Goal: Contribute content: Add original content to the website for others to see

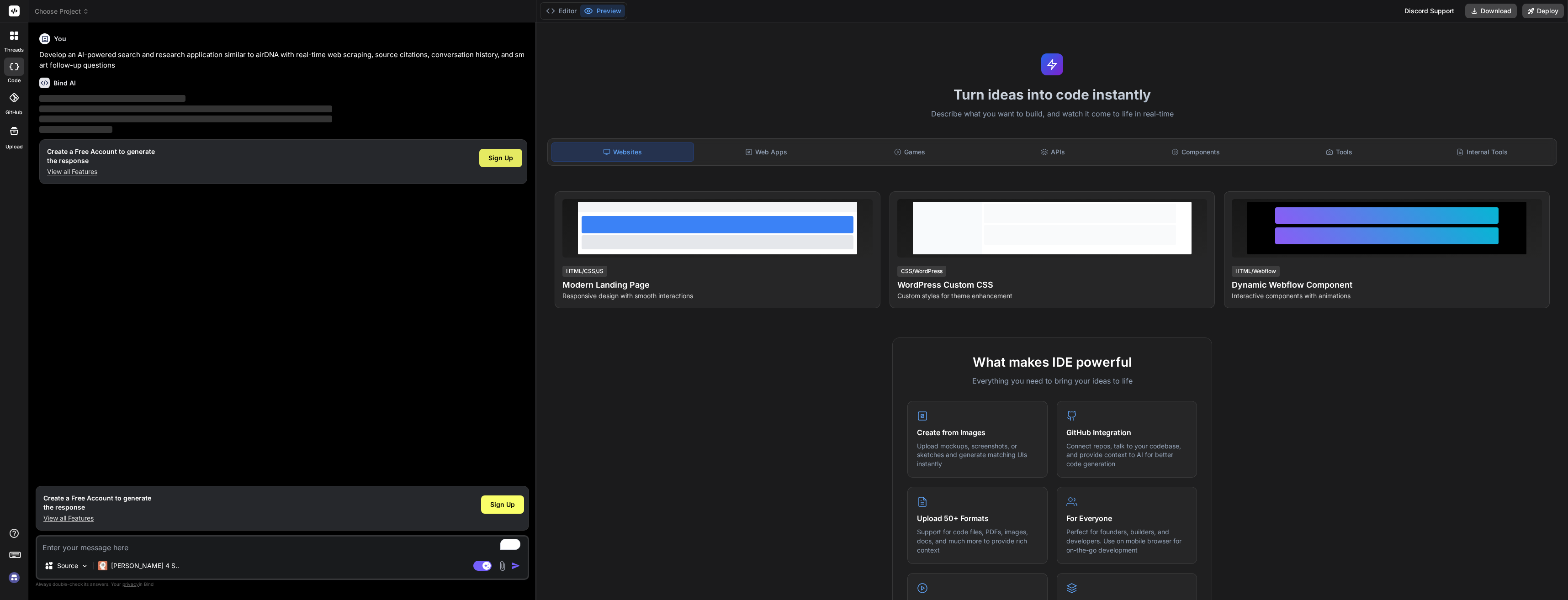
click at [507, 158] on span "Sign Up" at bounding box center [500, 158] width 25 height 9
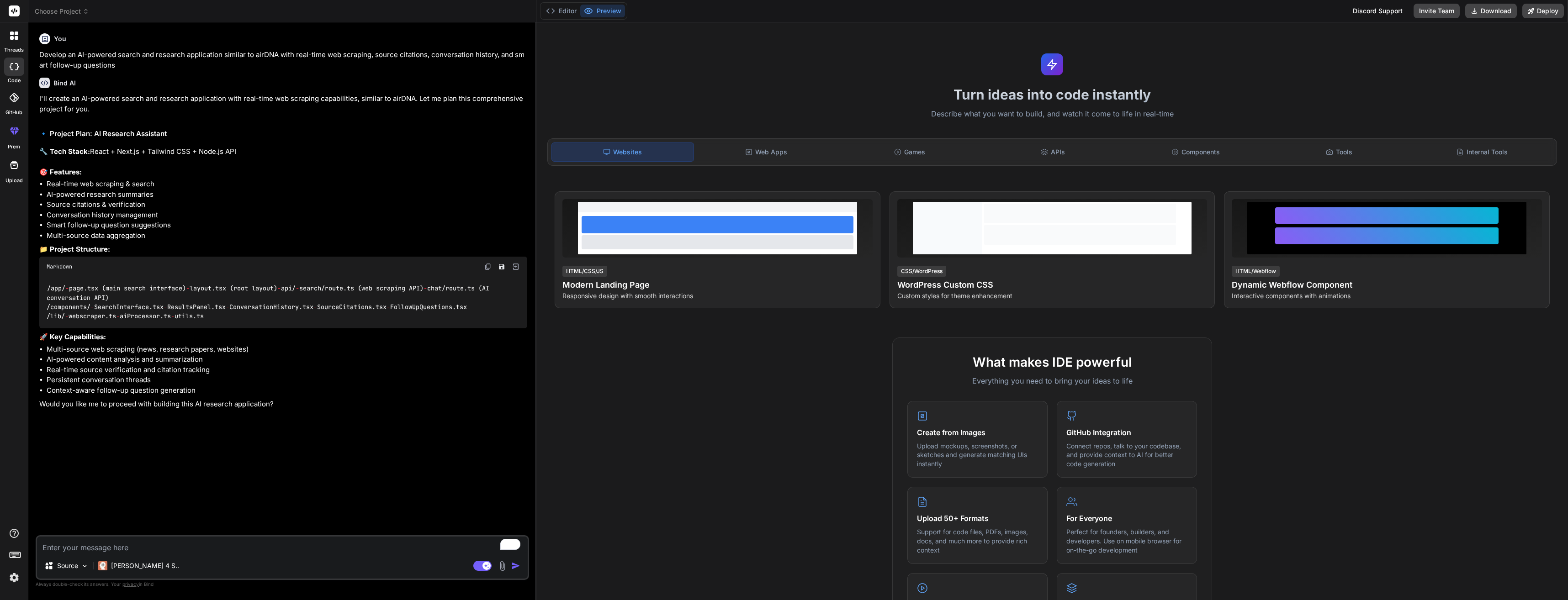
type textarea "x"
click at [159, 546] on textarea "To enrich screen reader interactions, please activate Accessibility in Grammarl…" at bounding box center [282, 545] width 491 height 16
type textarea "Y"
type textarea "x"
type textarea "YE"
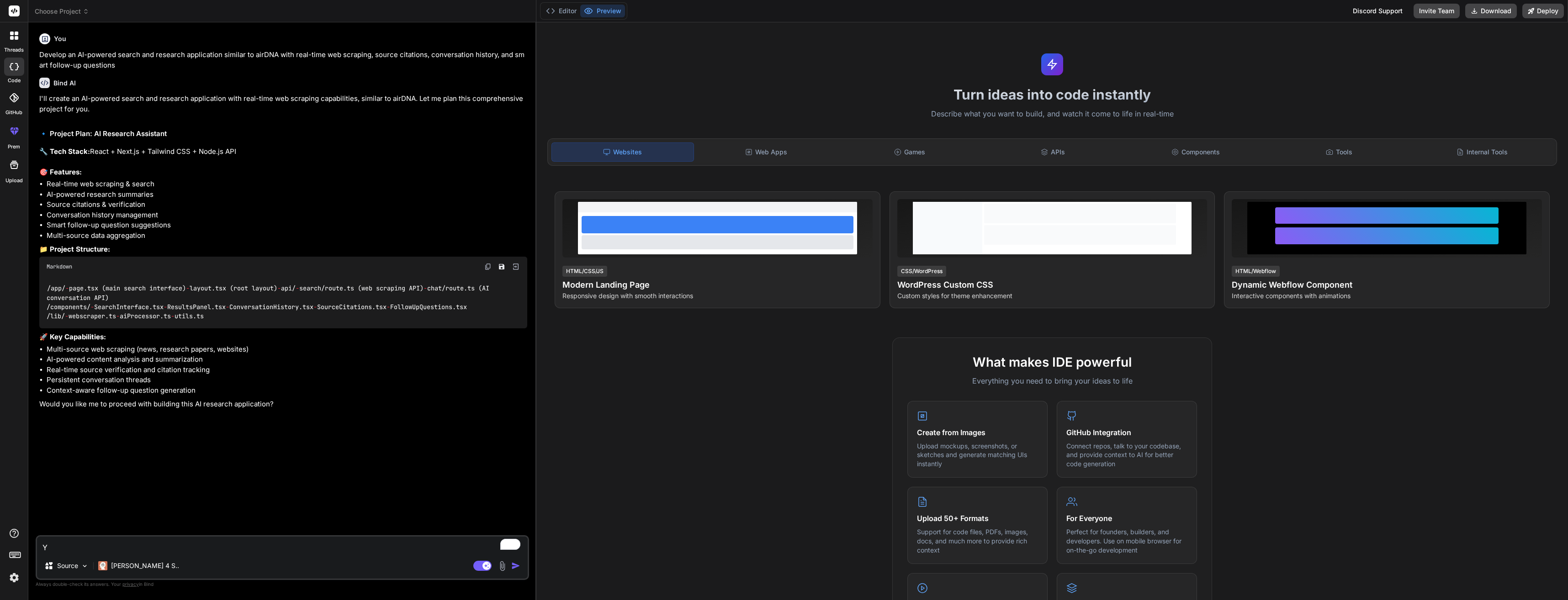
type textarea "x"
type textarea "YES"
type textarea "x"
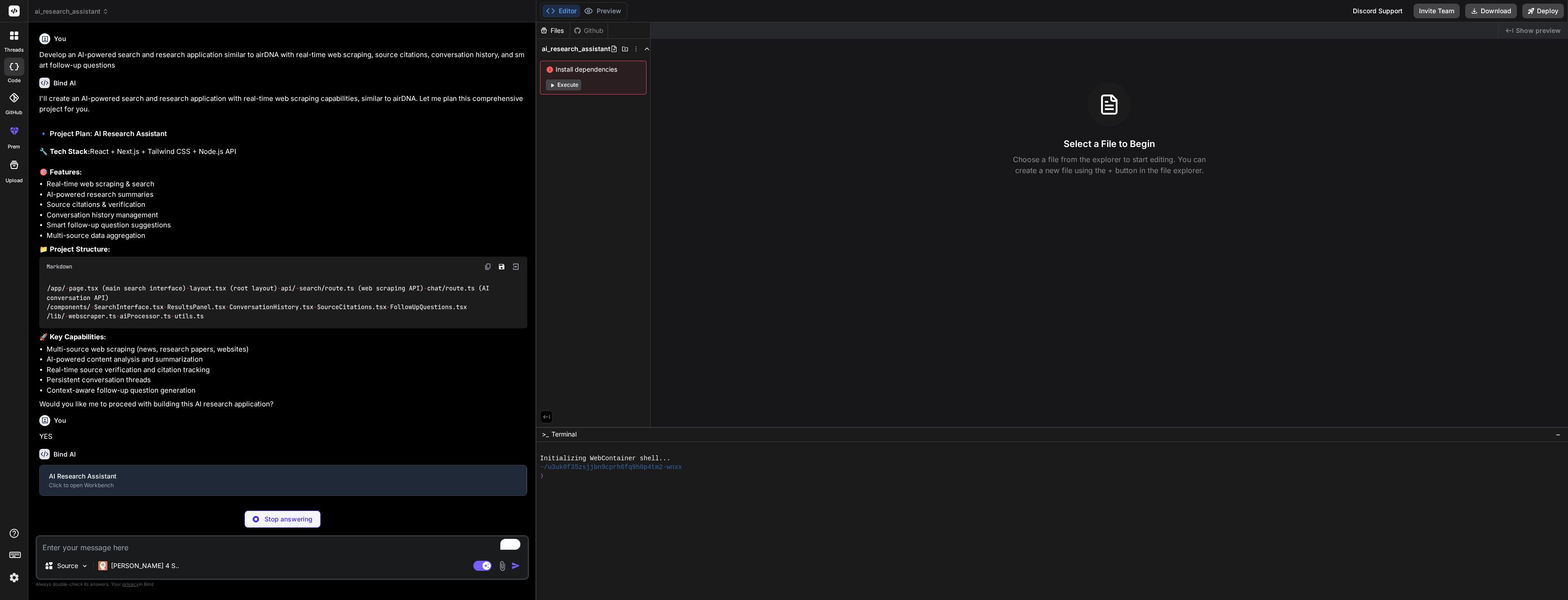
scroll to position [83, 0]
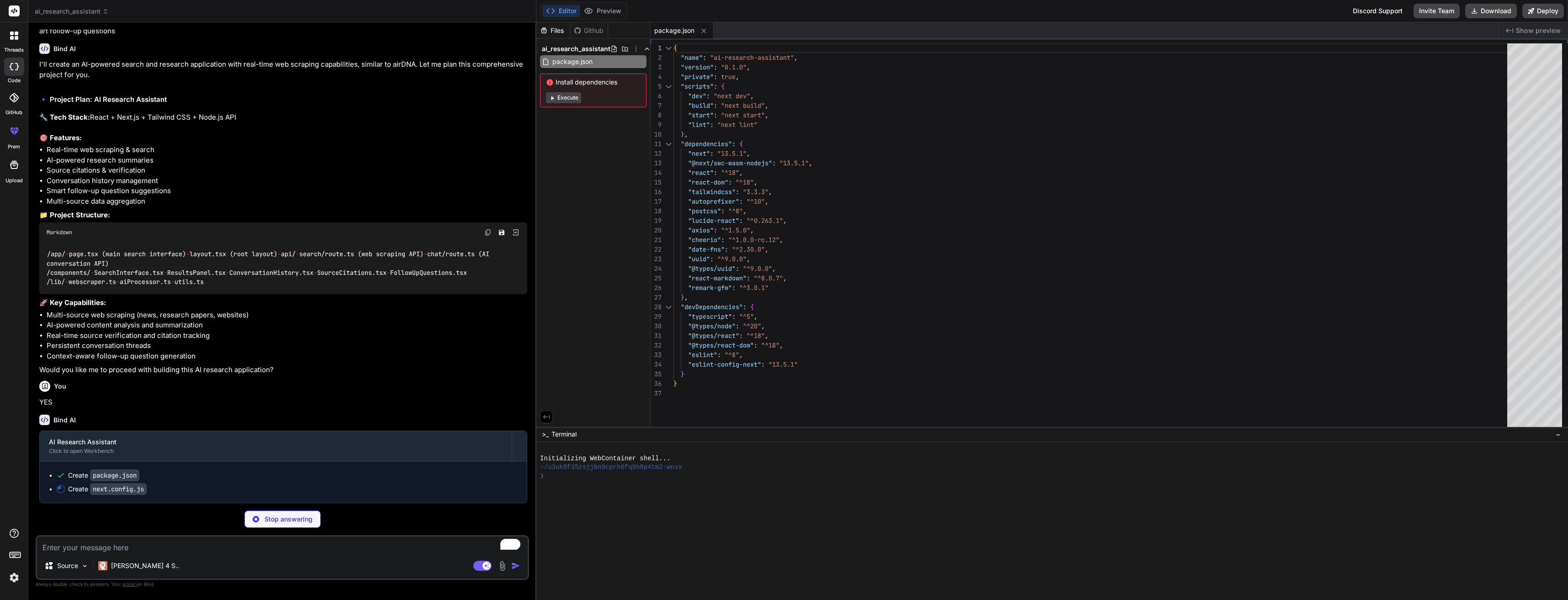
type textarea "x"
type textarea "module.exports = nextConfig"
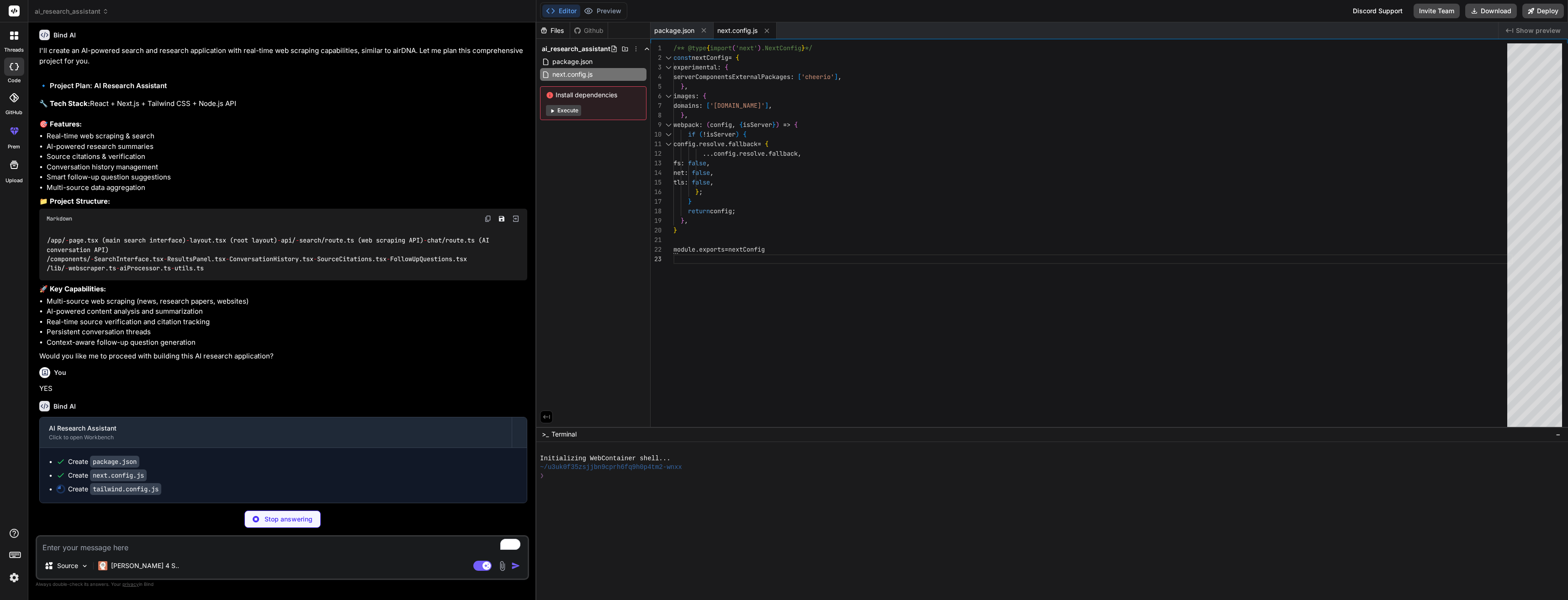
type textarea "x"
type textarea "}, plugins: [], }"
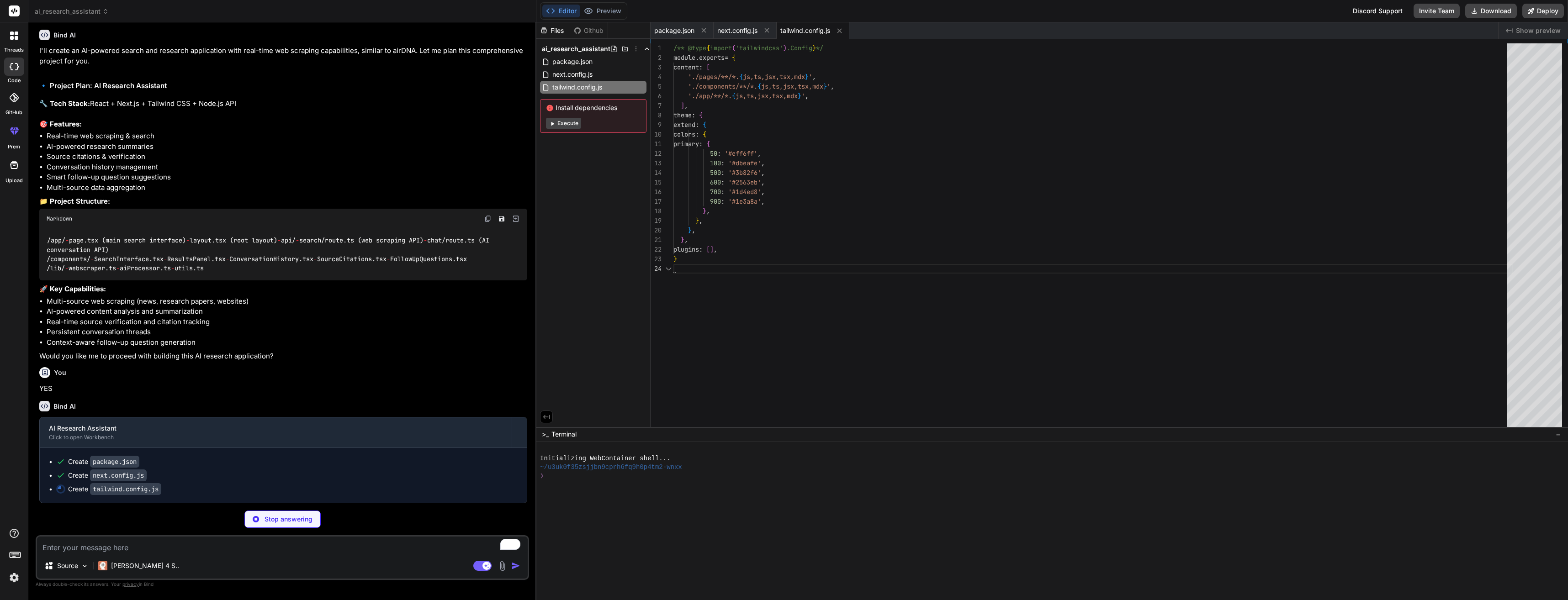
type textarea "x"
type textarea "module.exports = { plugins: { tailwindcss: {}, autoprefixer: {}, }, }"
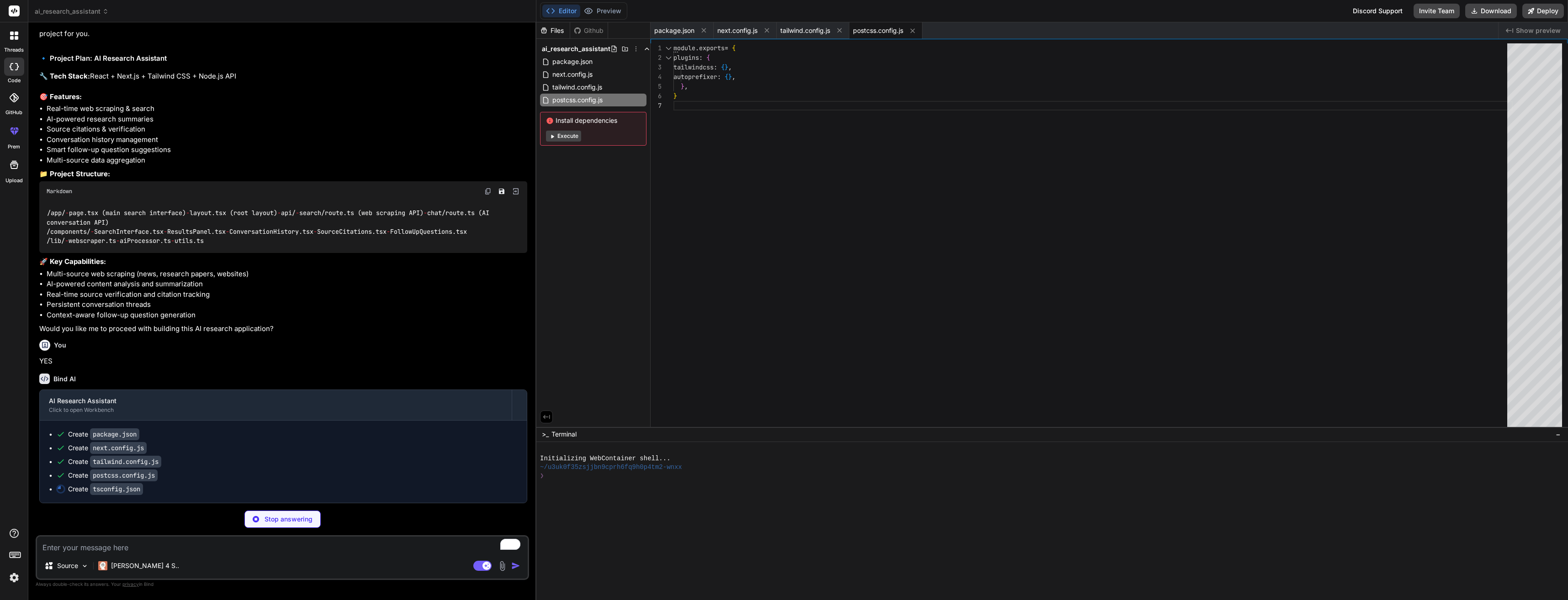
type textarea "x"
type textarea ""baseUrl": ".", "paths": { "@/*": ["./*"] } }, "include": ["next-env.d.ts", "**…"
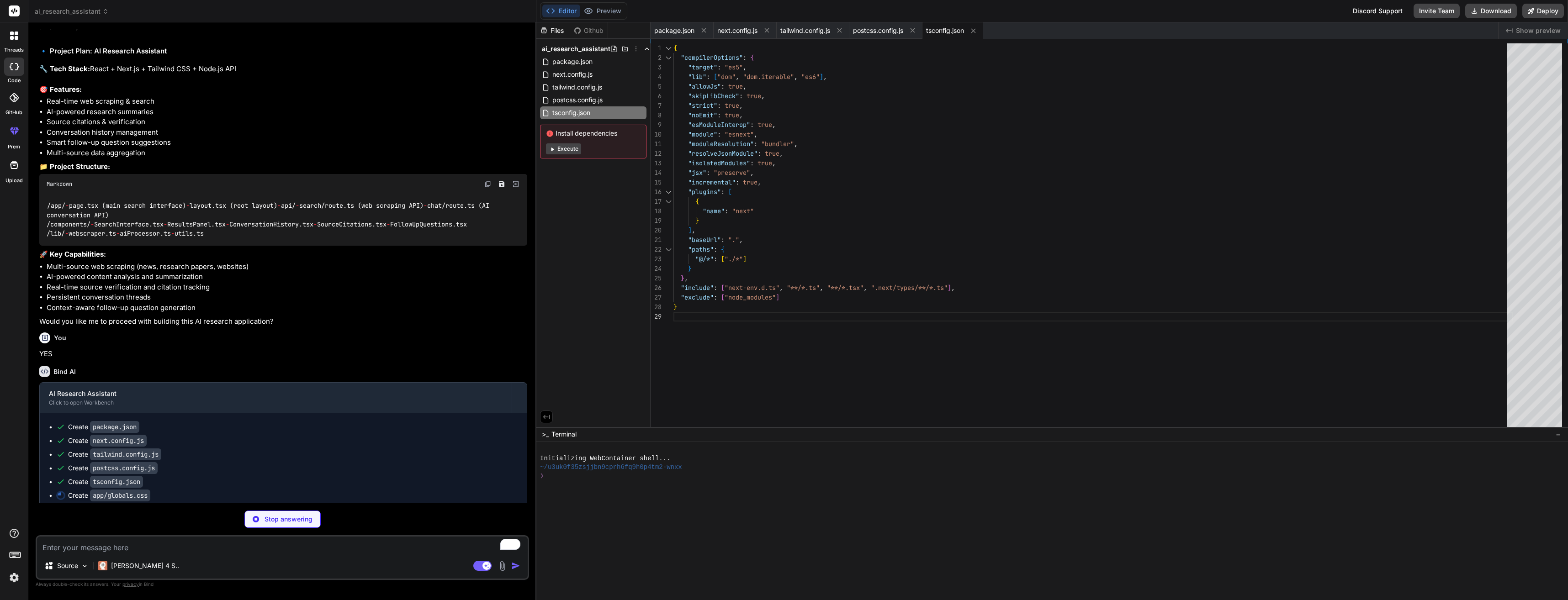
type textarea "x"
type textarea "} .citation-badge { @apply inline-flex items-center px-2 py-1 rounded-full text…"
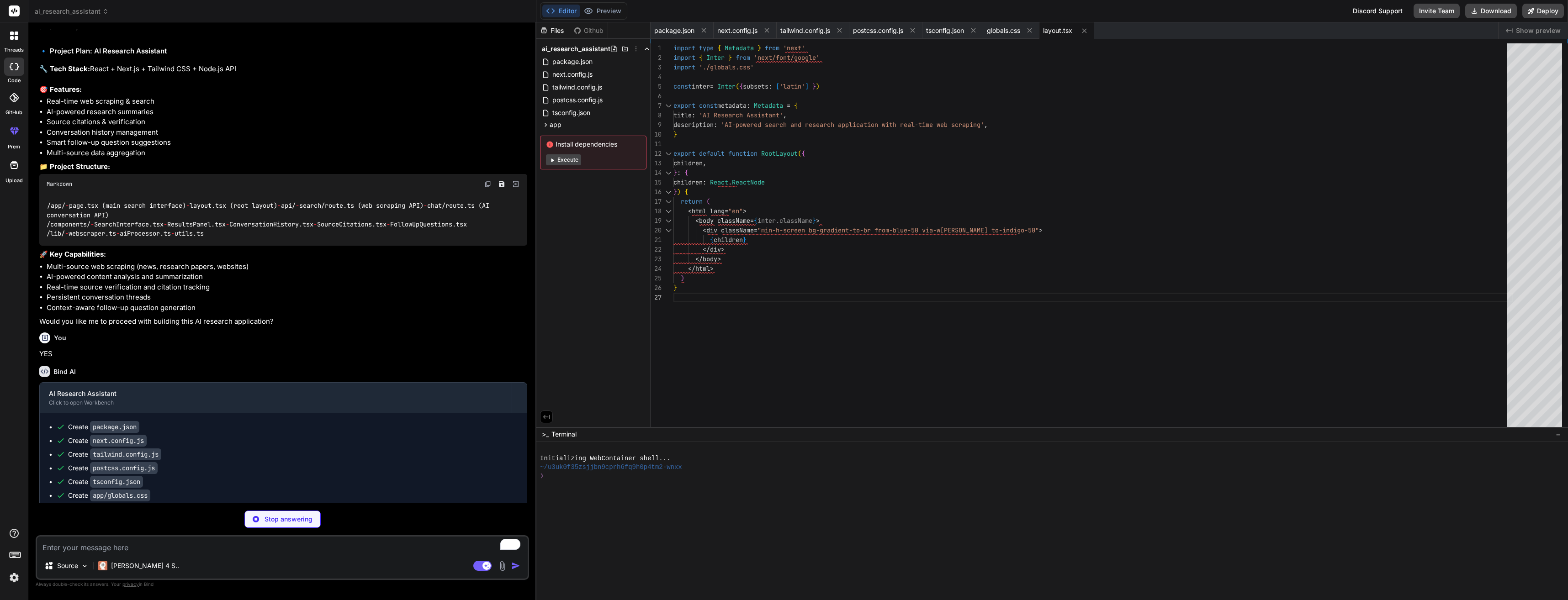
click at [566, 155] on button "Execute" at bounding box center [564, 160] width 35 height 11
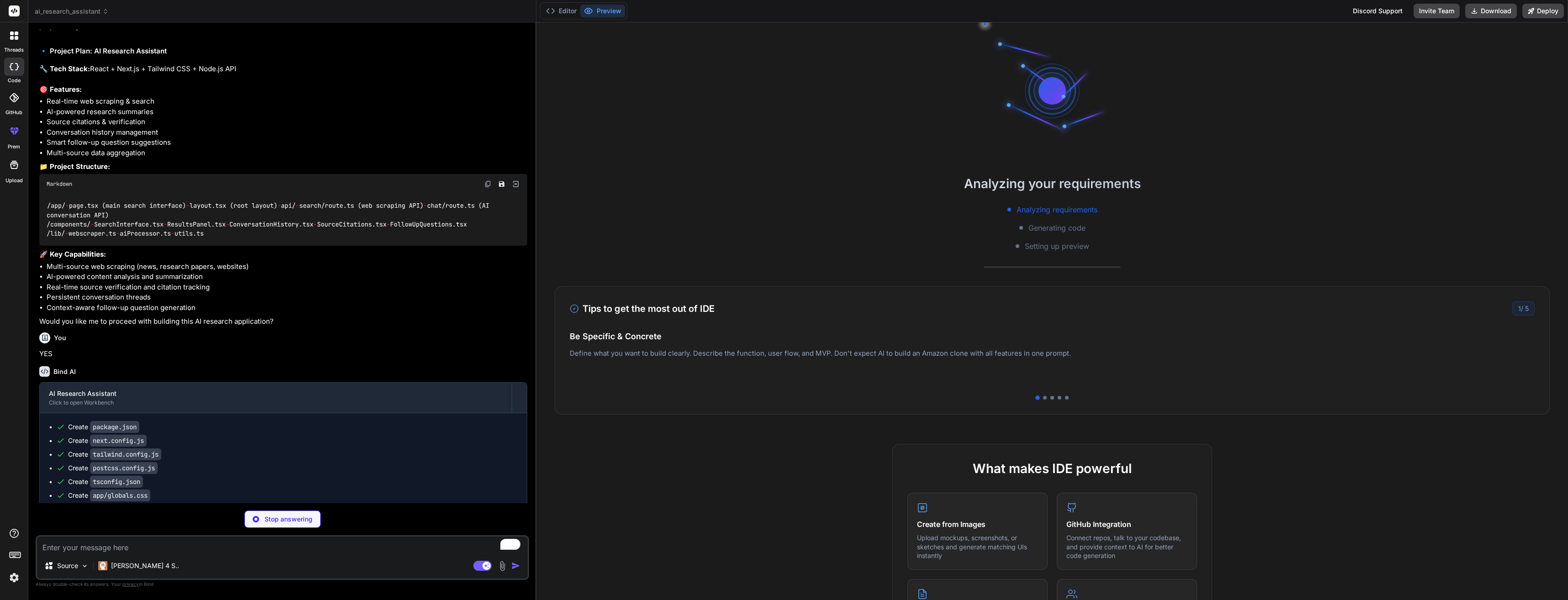
type textarea "x"
type textarea "</main> ) }"
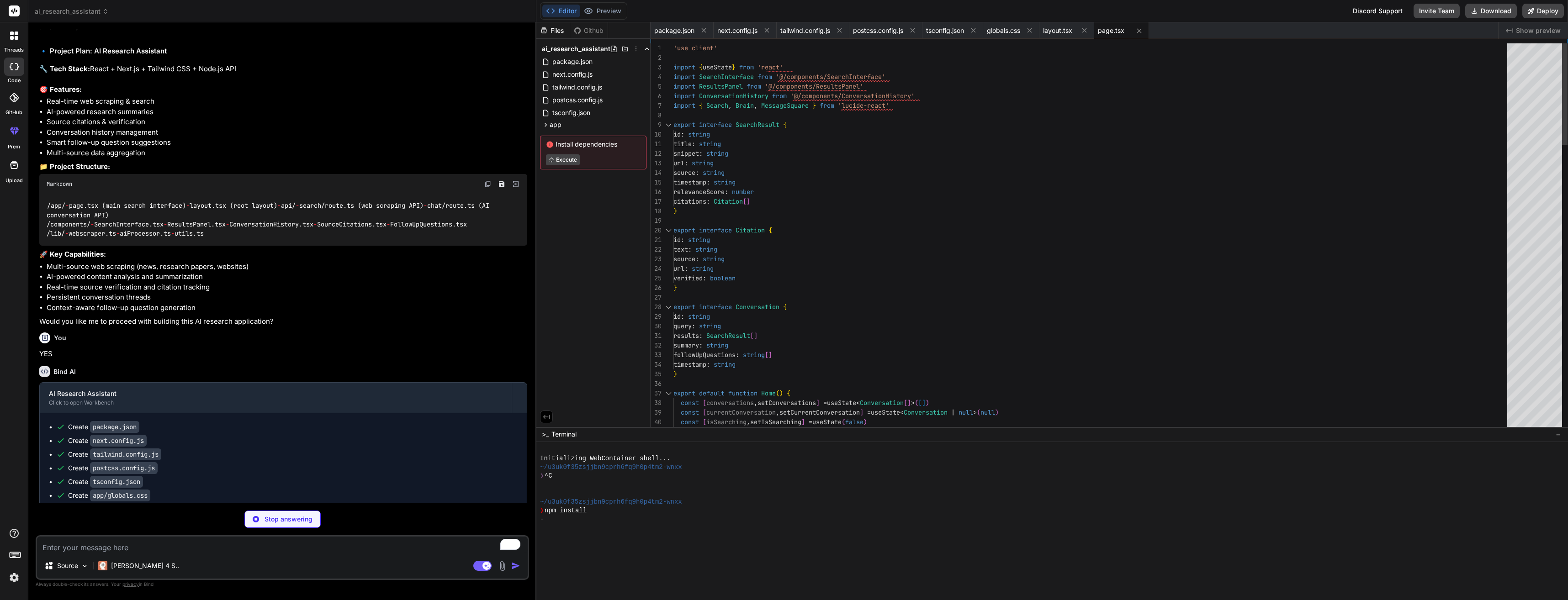
type textarea "x"
type textarea "</div> </div> ) }"
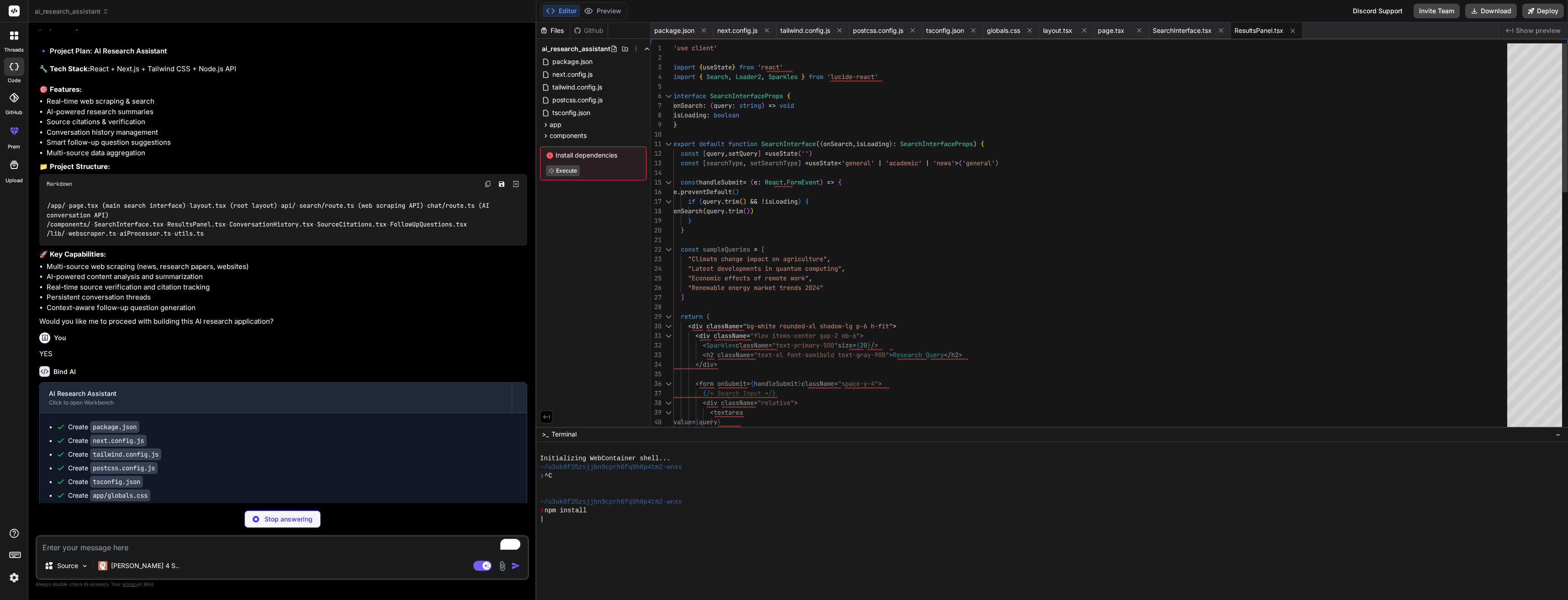
type textarea "x"
type textarea "questions={conversation.followUpQuestions} onQuestionSelect={onNewSearch} /> </…"
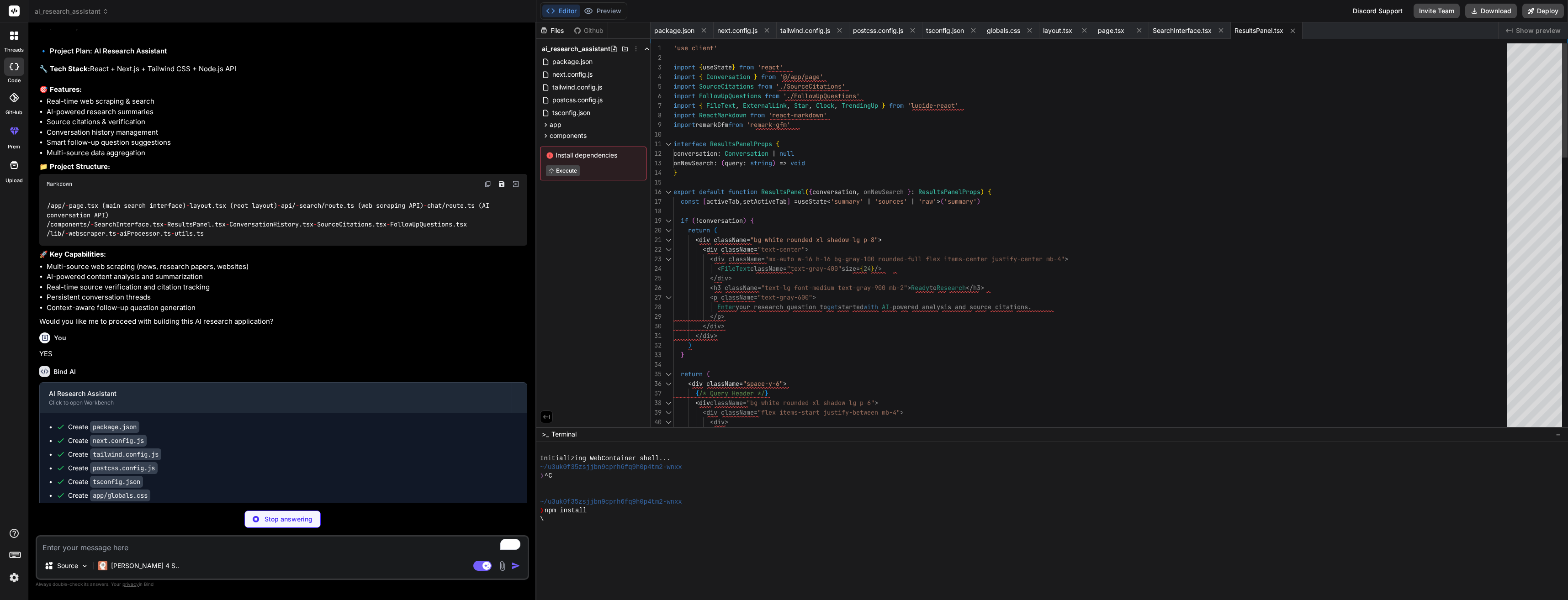
type textarea "x"
type textarea "</div> ) }"
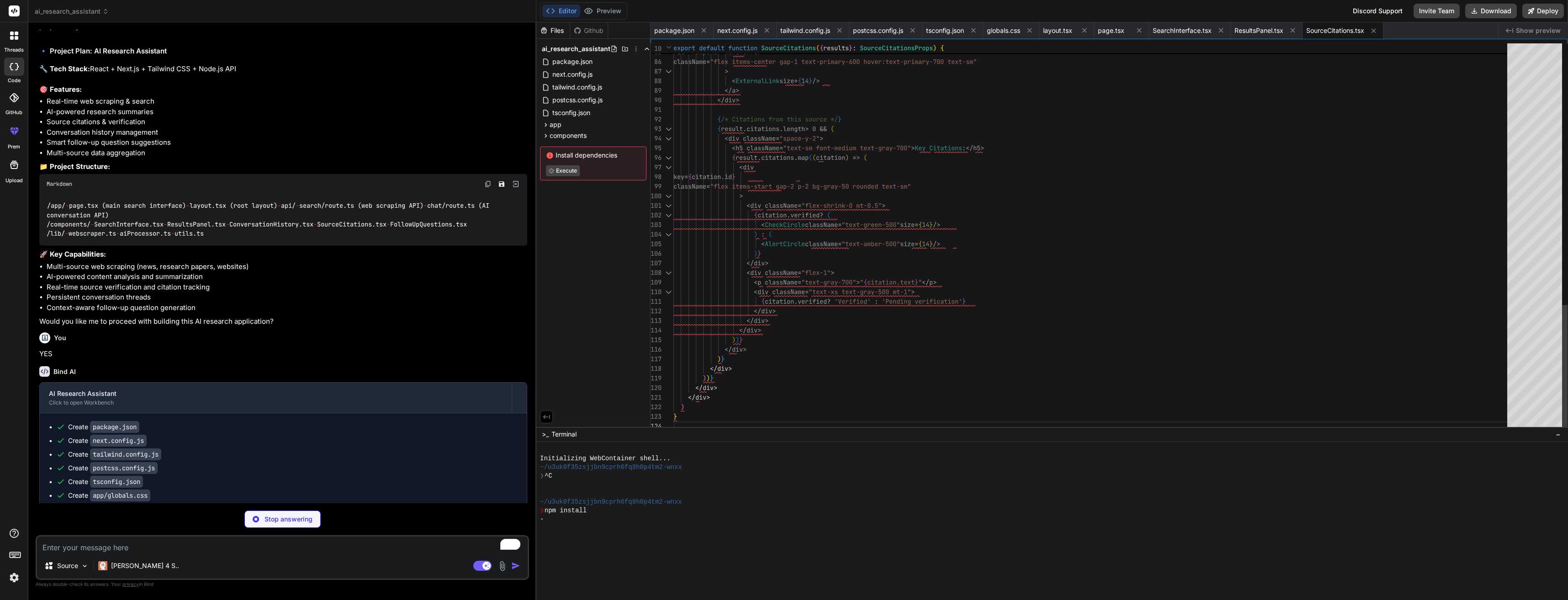
type textarea "x"
type textarea "}"
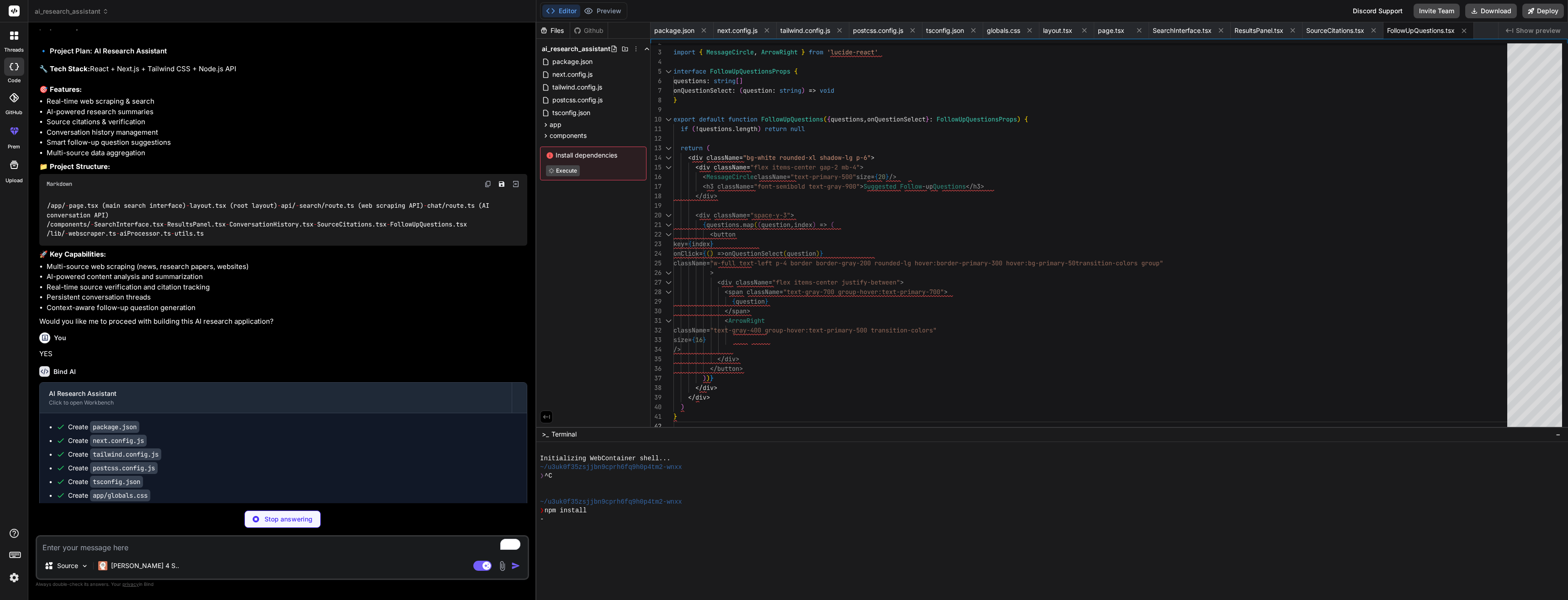
type textarea "x"
type textarea "// Simulate network delay await new Promise(resolve => setTimeout(resolve, 1500…"
type textarea "x"
type textarea "followUpQuestions, } }"
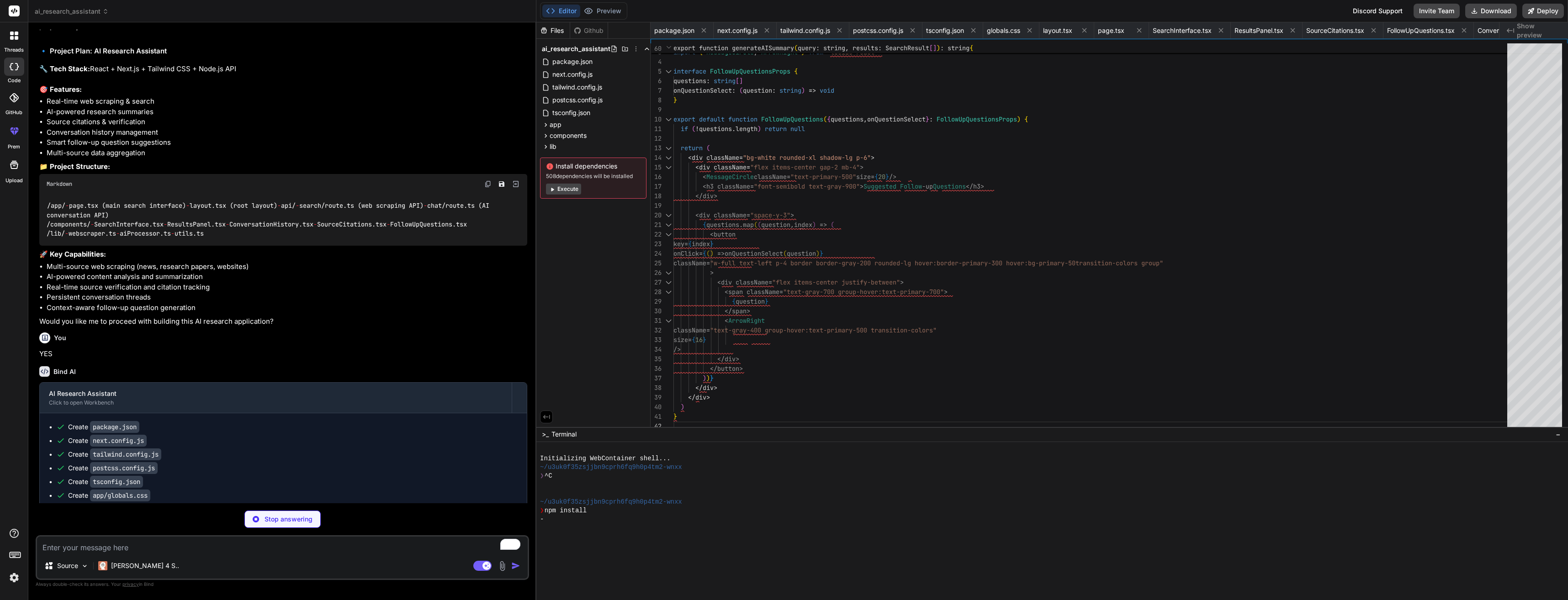
type textarea "x"
type textarea "}) return highlightedText }"
type textarea "x"
type textarea "console.error('Search API error:', error) return NextResponse.json( { error: 'I…"
type textarea "x"
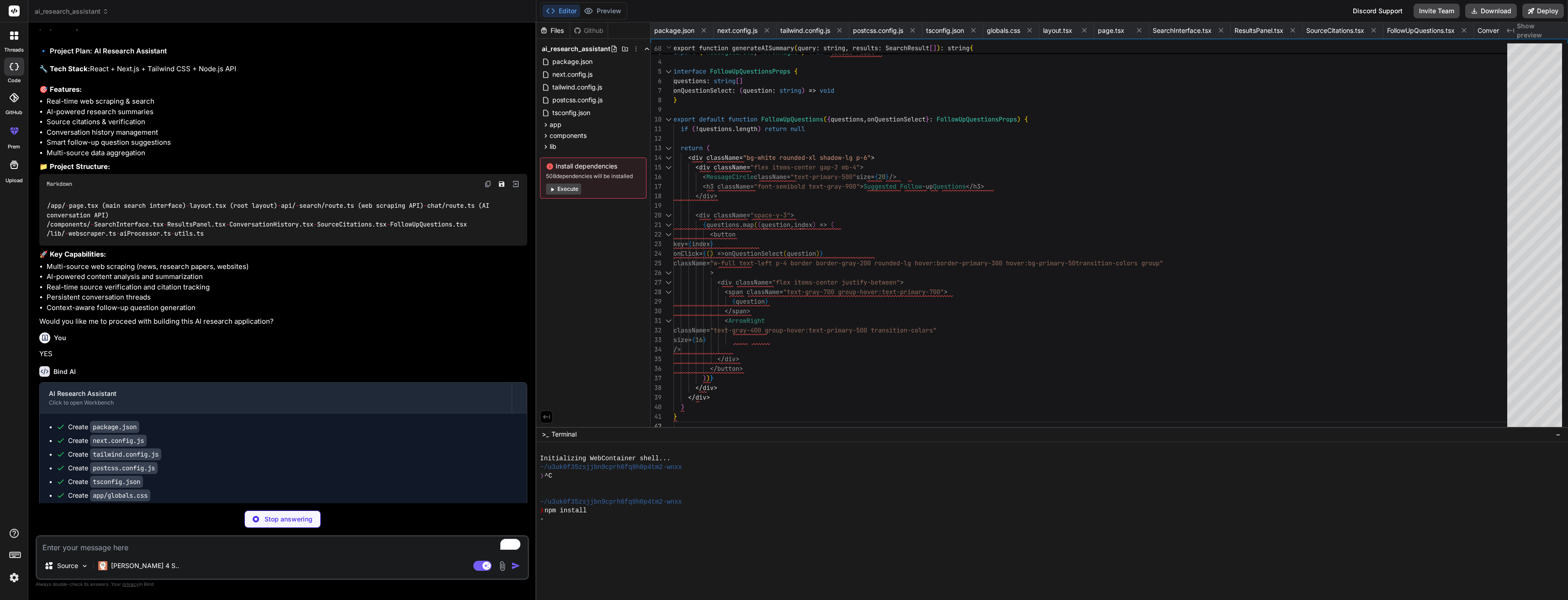
type textarea "} }"
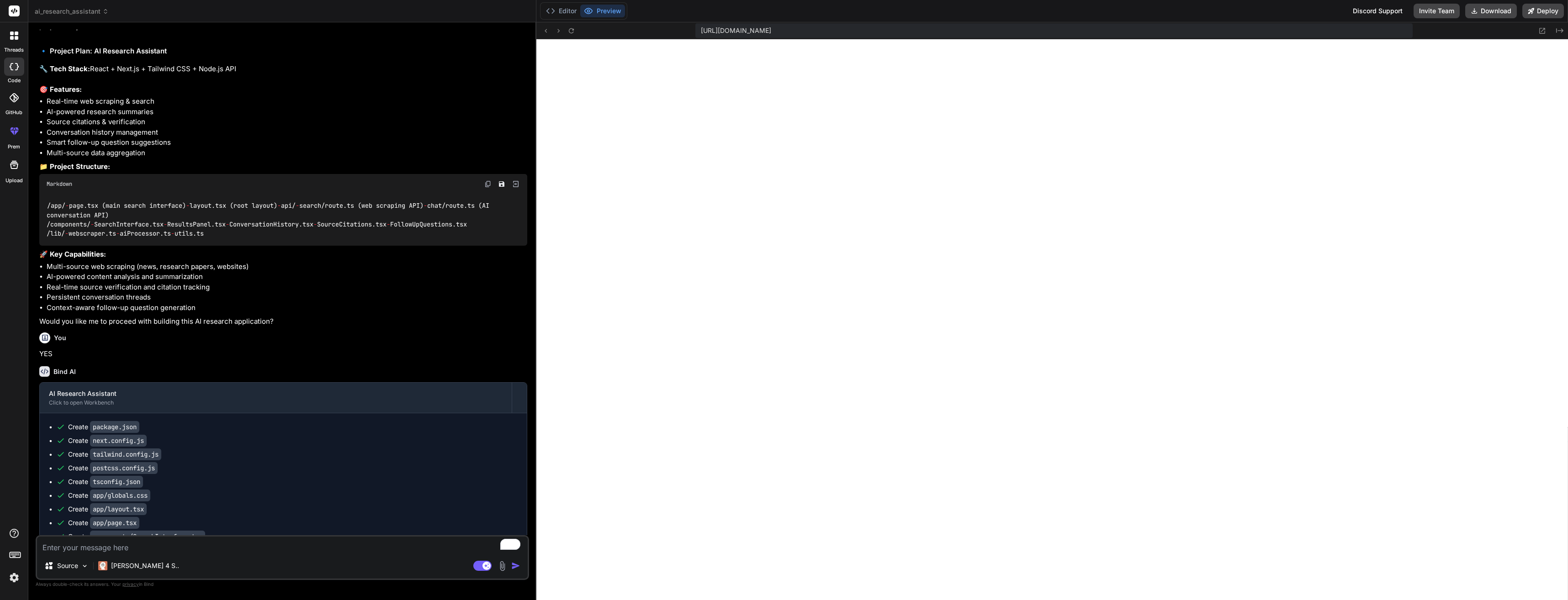
scroll to position [365, 0]
click at [604, 15] on button "Preview" at bounding box center [603, 11] width 45 height 13
click at [612, 9] on button "Preview" at bounding box center [603, 11] width 45 height 13
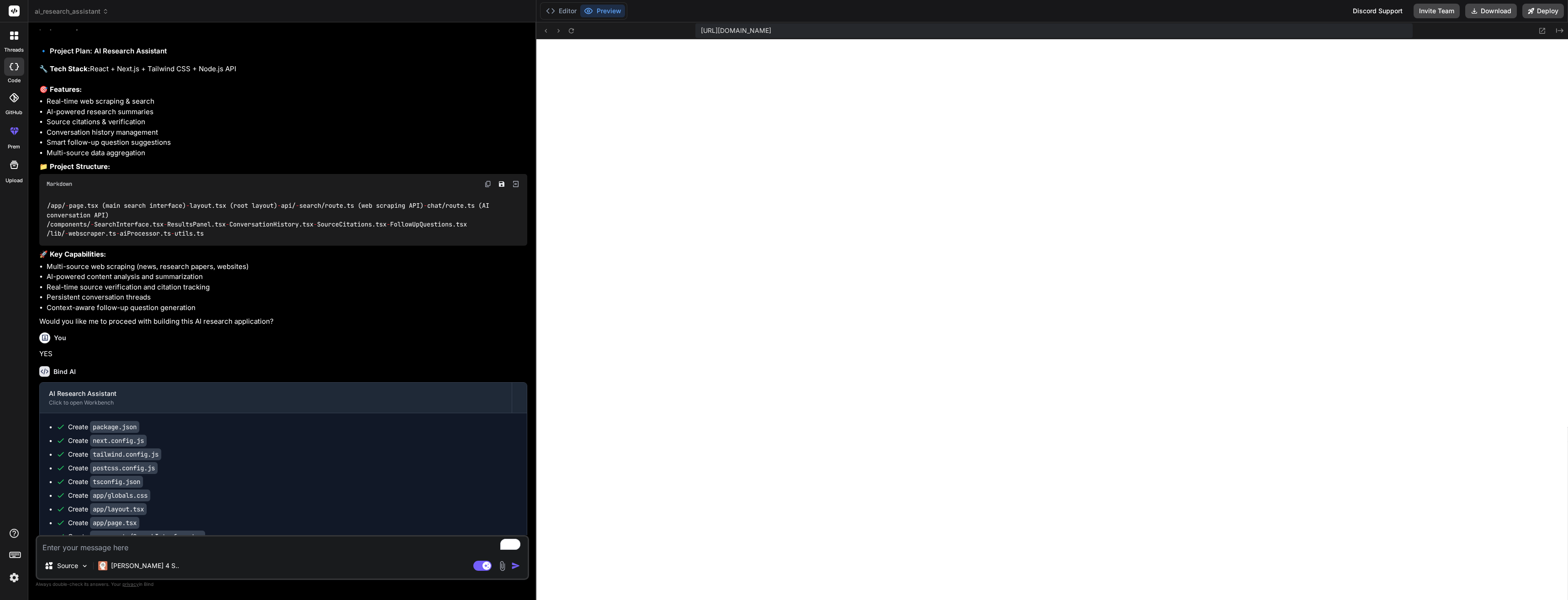
click at [771, 30] on span "[URL][DOMAIN_NAME]" at bounding box center [736, 30] width 71 height 9
click at [611, 9] on button "Preview" at bounding box center [603, 11] width 45 height 13
click at [555, 7] on icon at bounding box center [550, 11] width 9 height 9
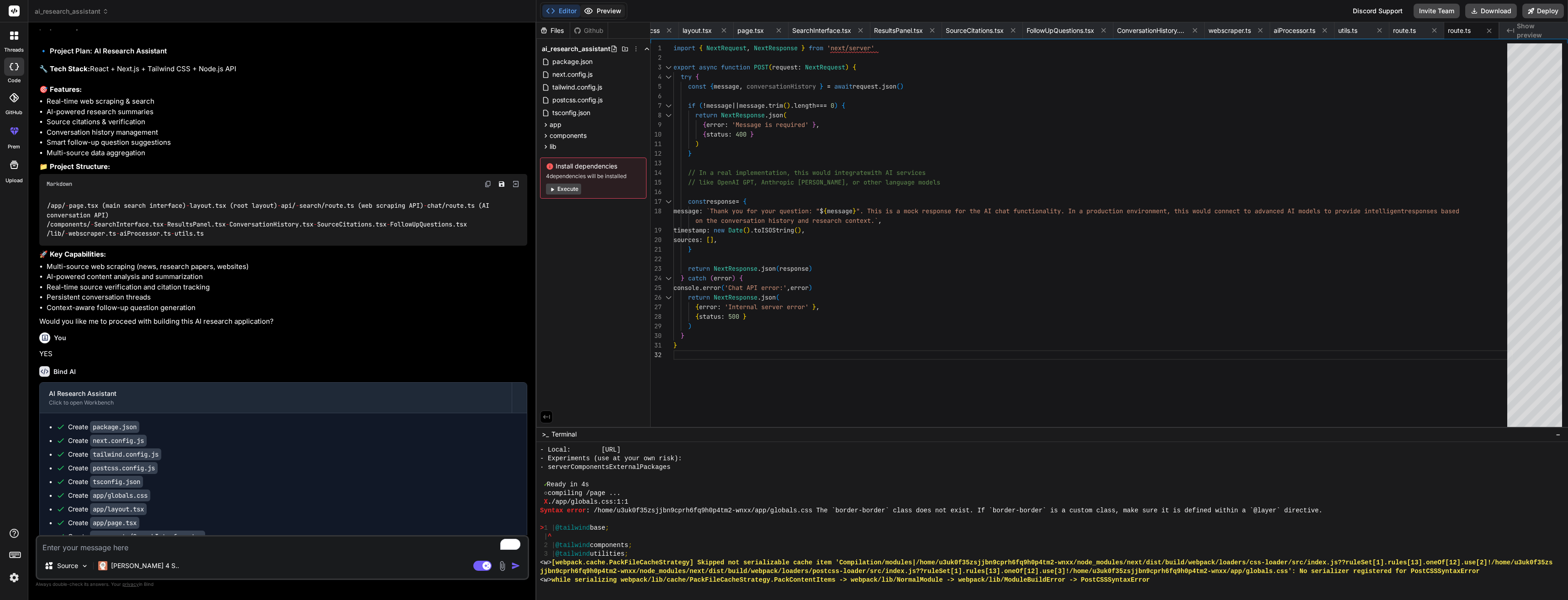
click at [618, 9] on button "Preview" at bounding box center [603, 11] width 45 height 13
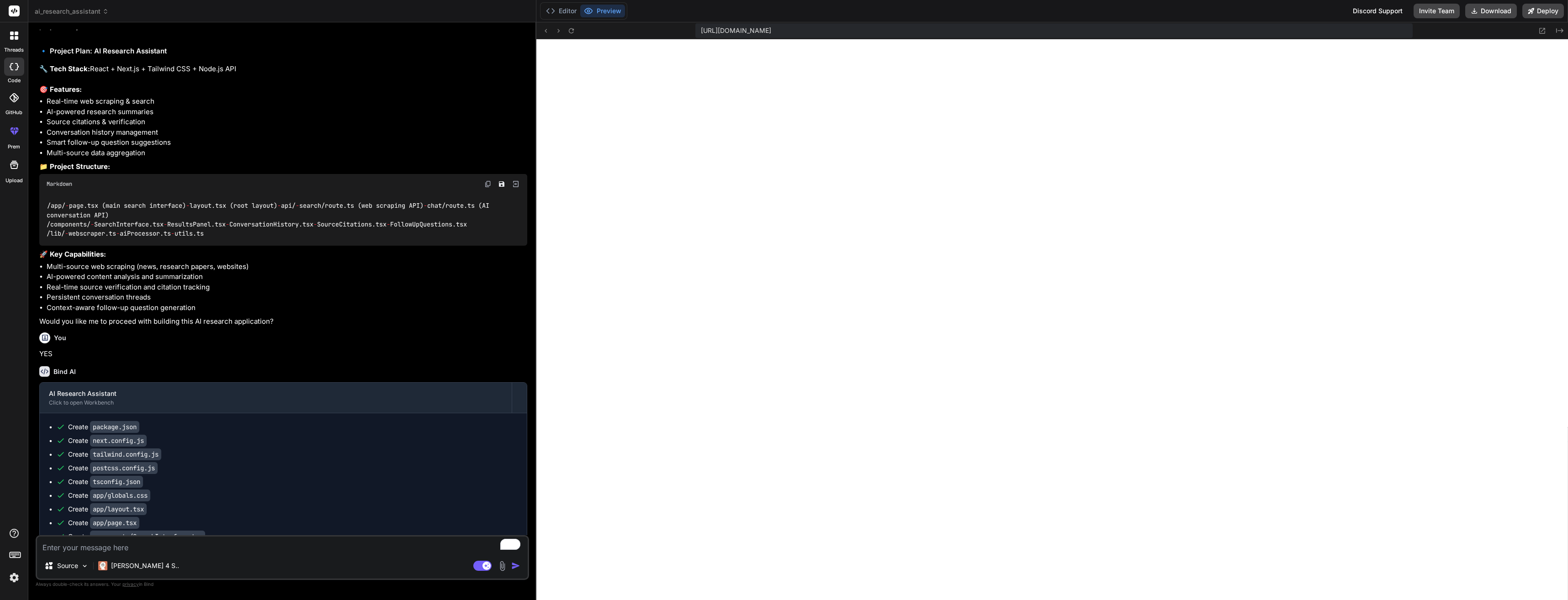
scroll to position [581, 0]
click at [558, 9] on button "Editor" at bounding box center [561, 11] width 38 height 13
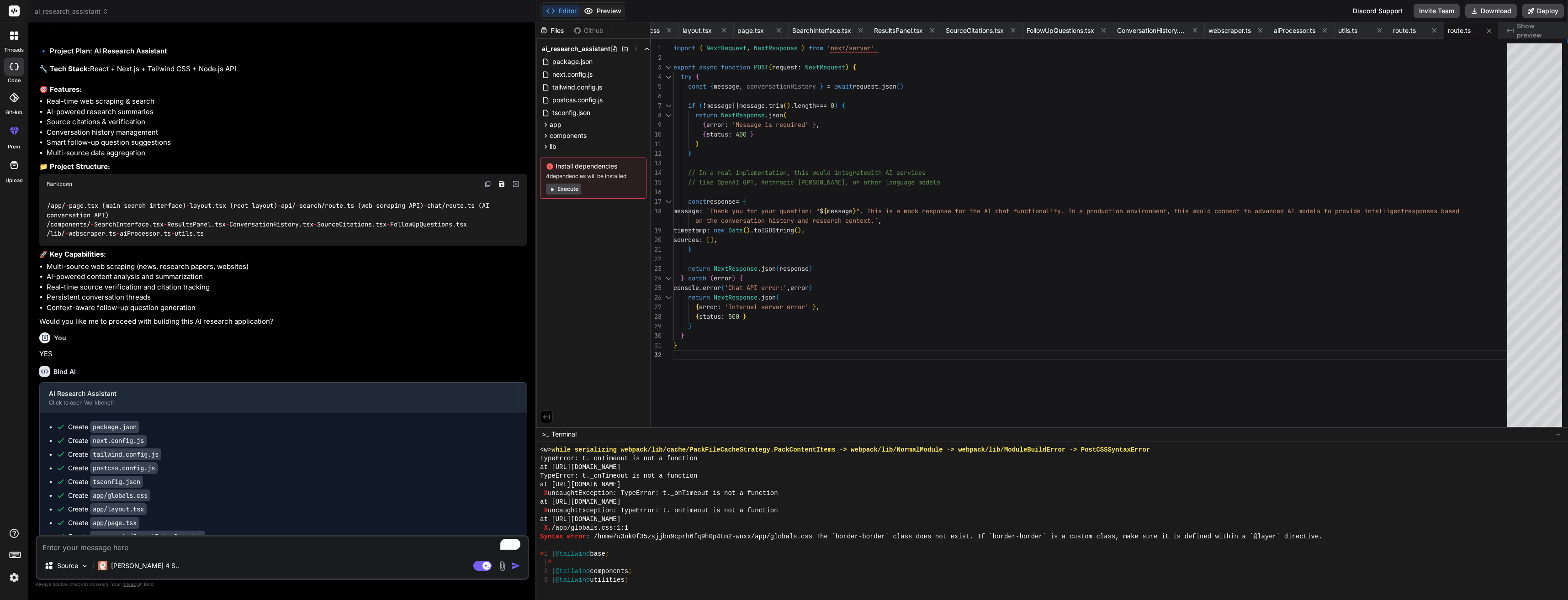
click at [600, 15] on button "Preview" at bounding box center [603, 11] width 45 height 13
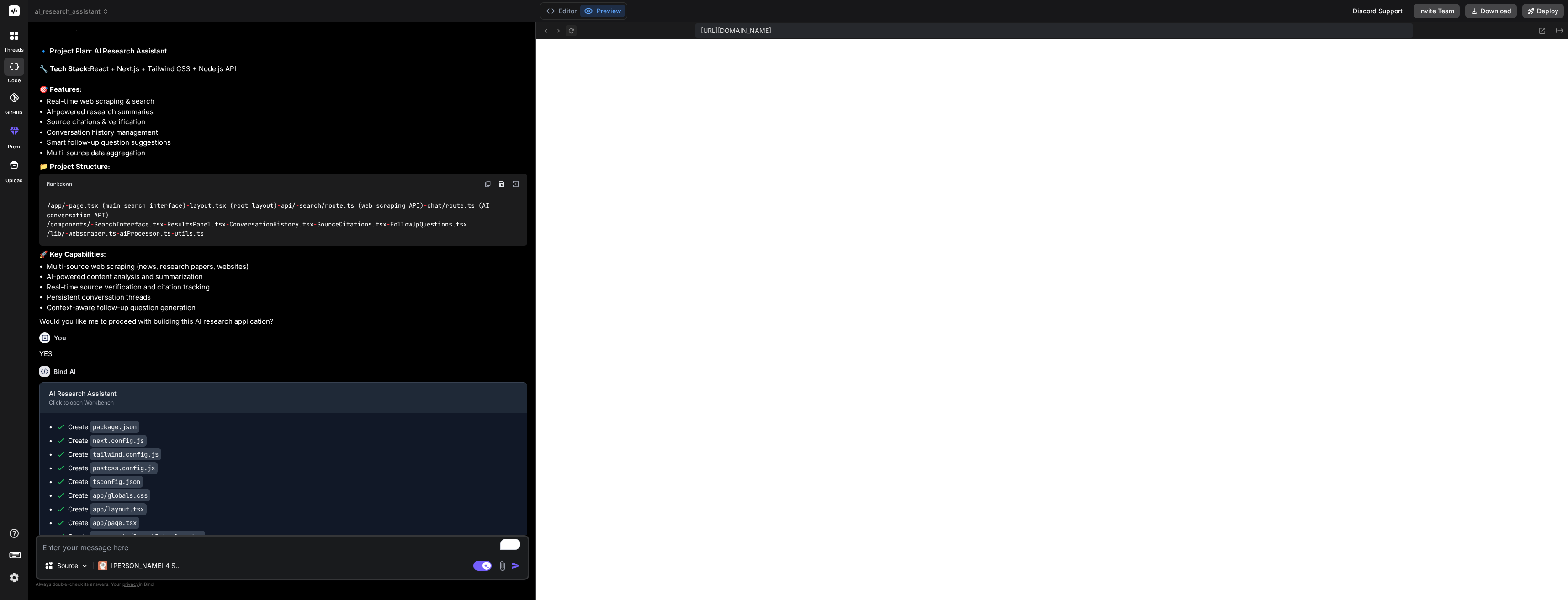
click at [572, 30] on icon at bounding box center [571, 30] width 8 height 8
click at [571, 10] on button "Editor" at bounding box center [561, 11] width 38 height 13
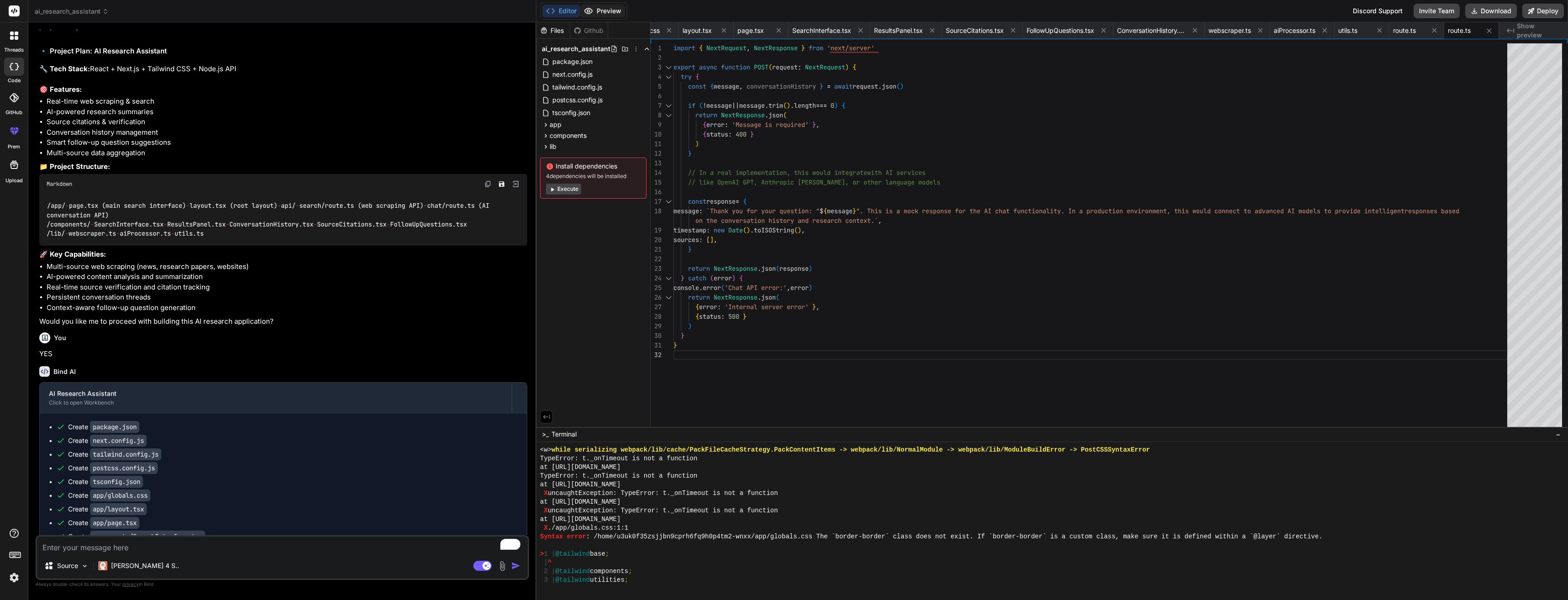
click at [618, 10] on button "Preview" at bounding box center [603, 11] width 45 height 13
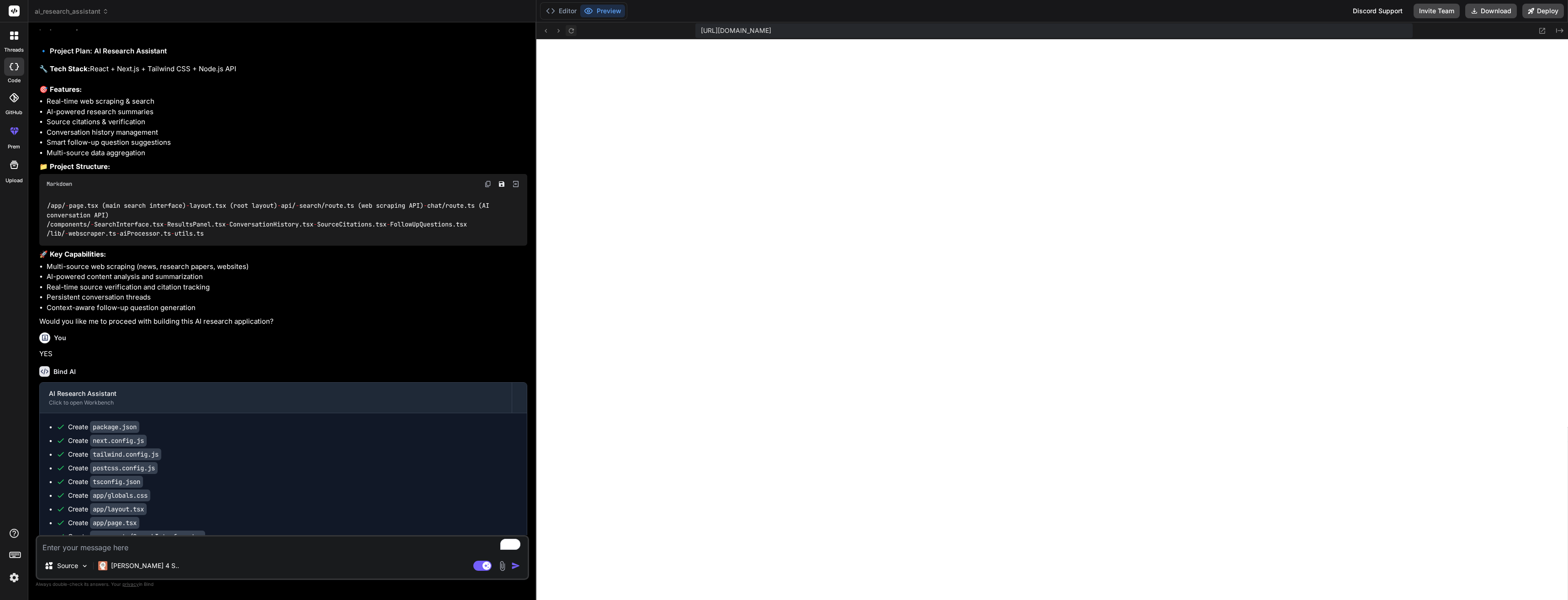
click at [573, 31] on icon at bounding box center [571, 30] width 8 height 8
click at [572, 32] on icon at bounding box center [571, 30] width 8 height 8
drag, startPoint x: 1042, startPoint y: 235, endPoint x: 1036, endPoint y: 234, distance: 6.1
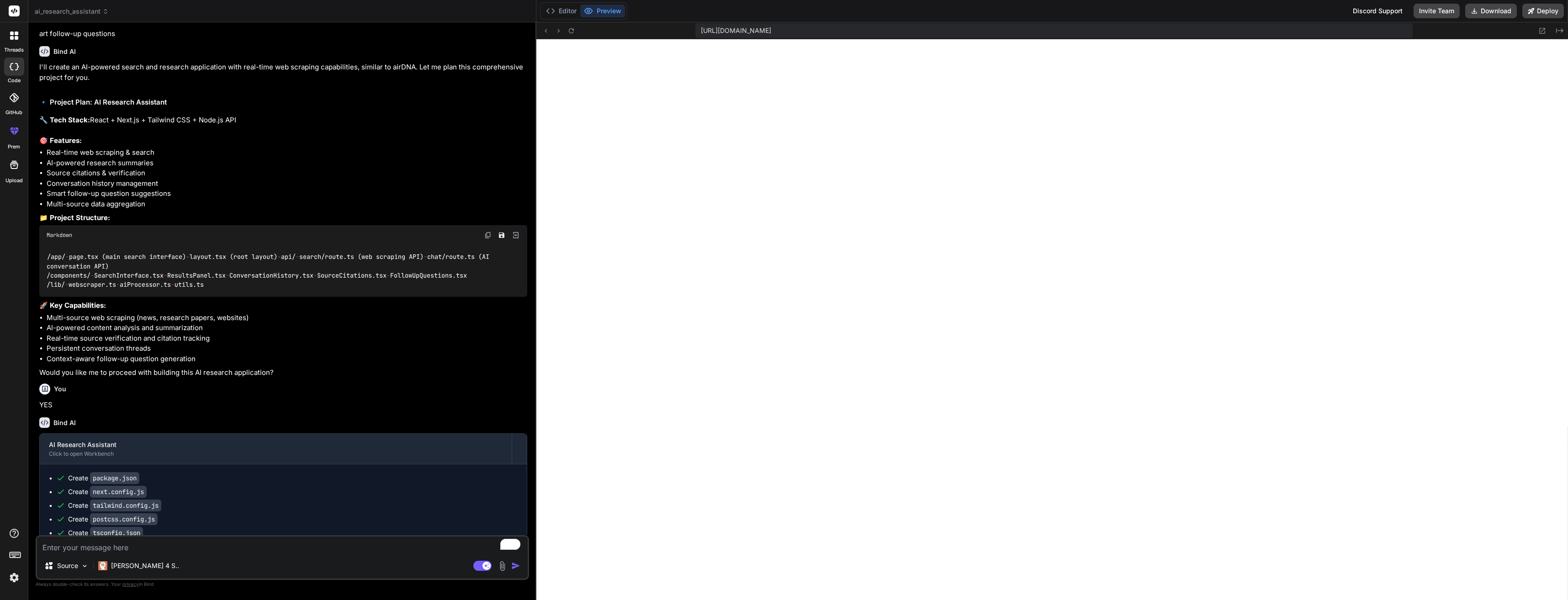
scroll to position [0, 0]
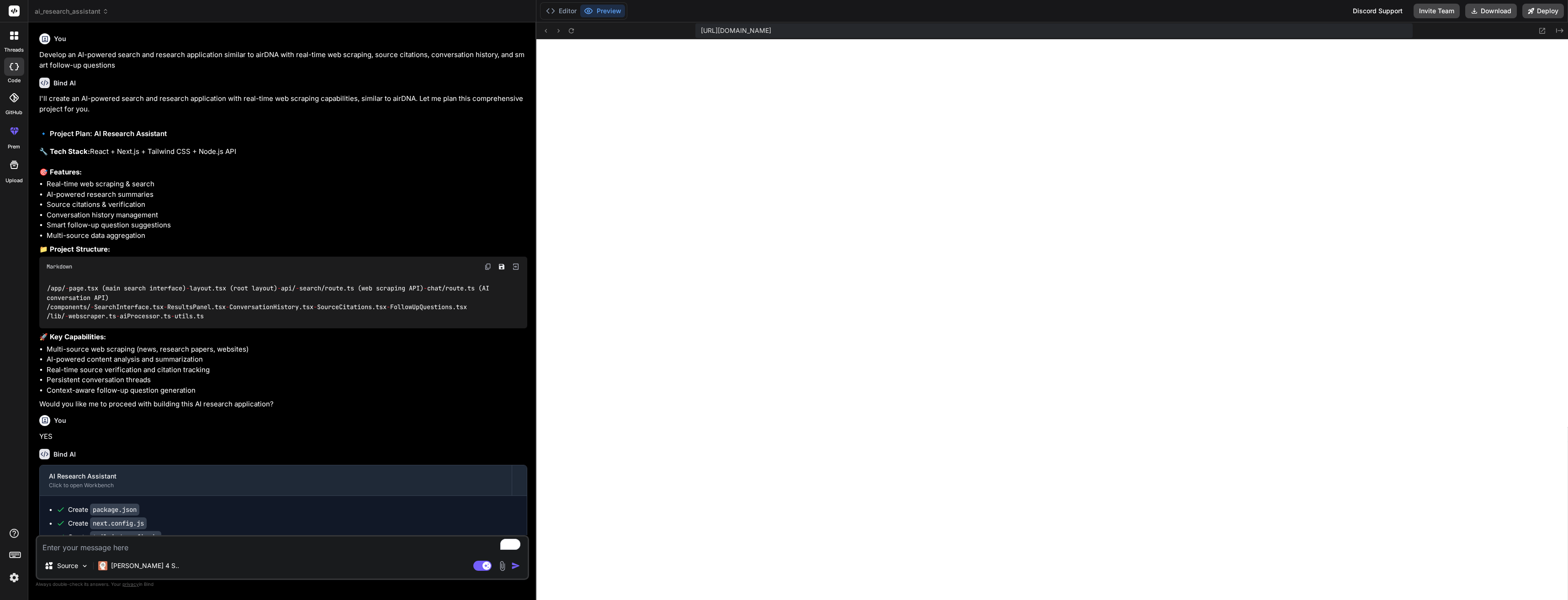
drag, startPoint x: 1543, startPoint y: 10, endPoint x: 1485, endPoint y: 125, distance: 128.8
click at [574, 14] on button "Editor" at bounding box center [561, 11] width 38 height 13
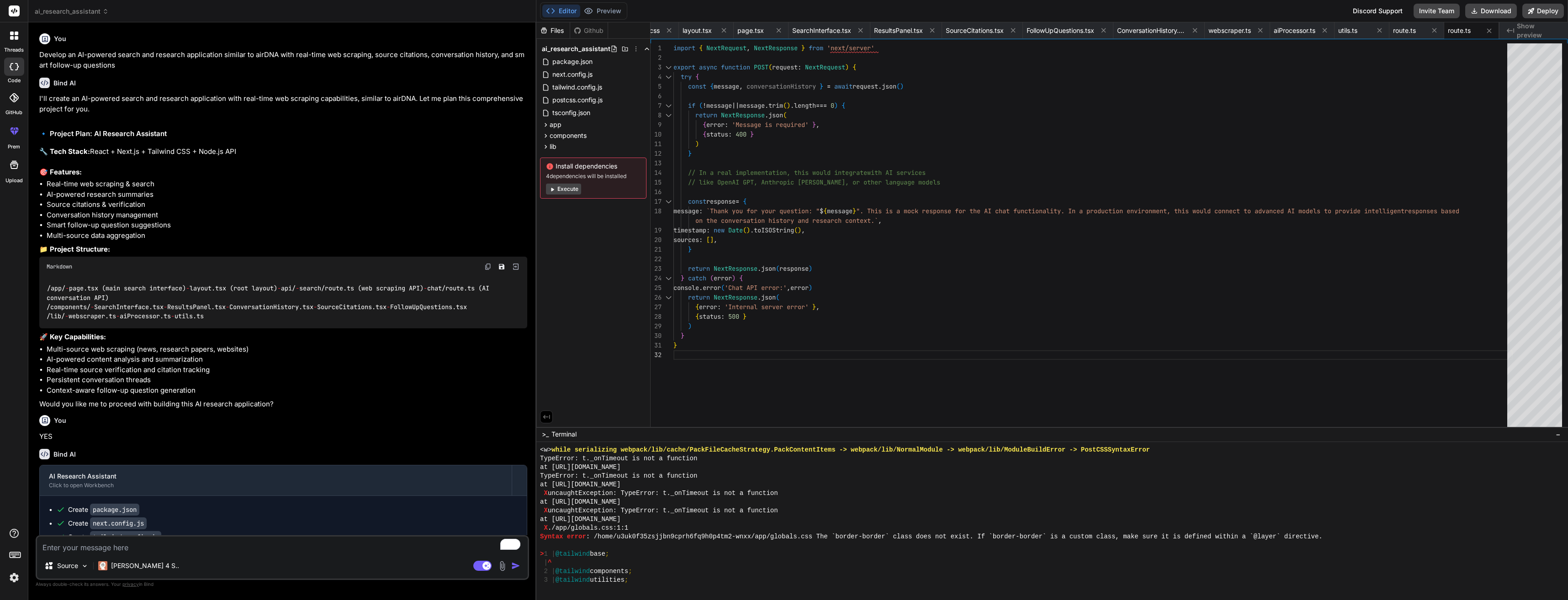
click at [564, 191] on button "Execute" at bounding box center [564, 189] width 35 height 11
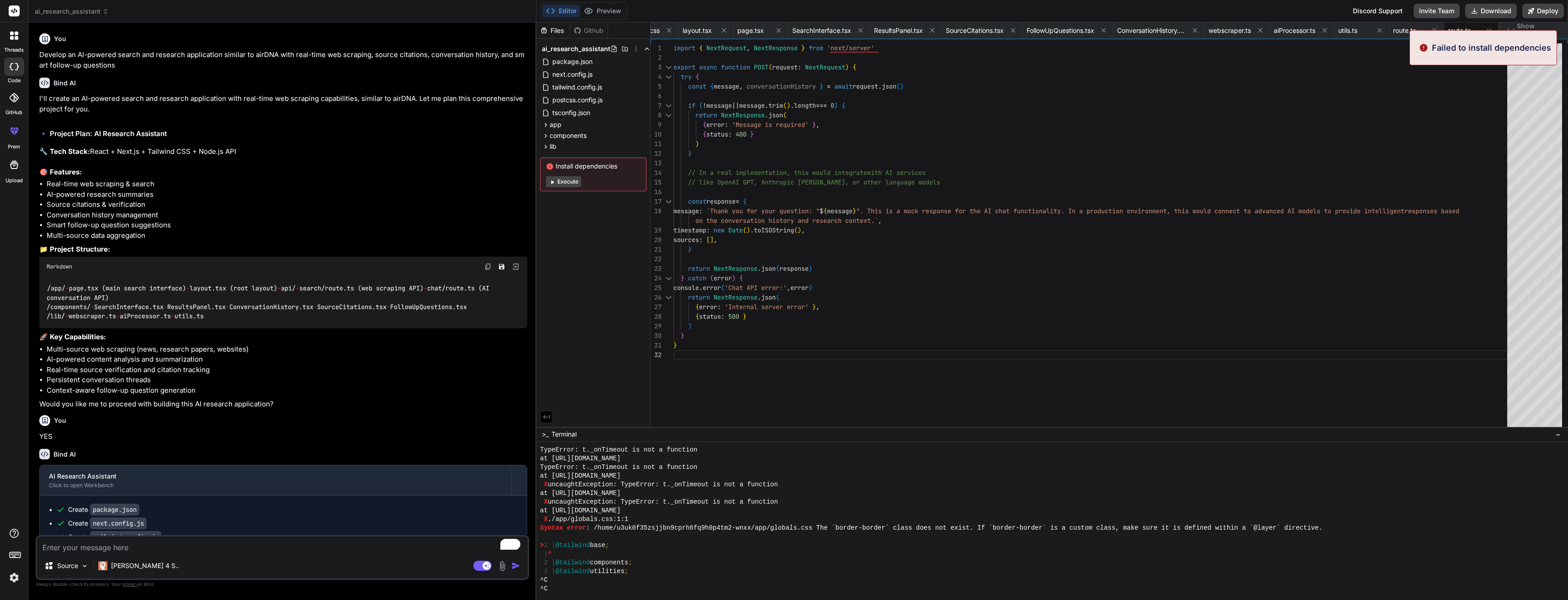
scroll to position [1024, 0]
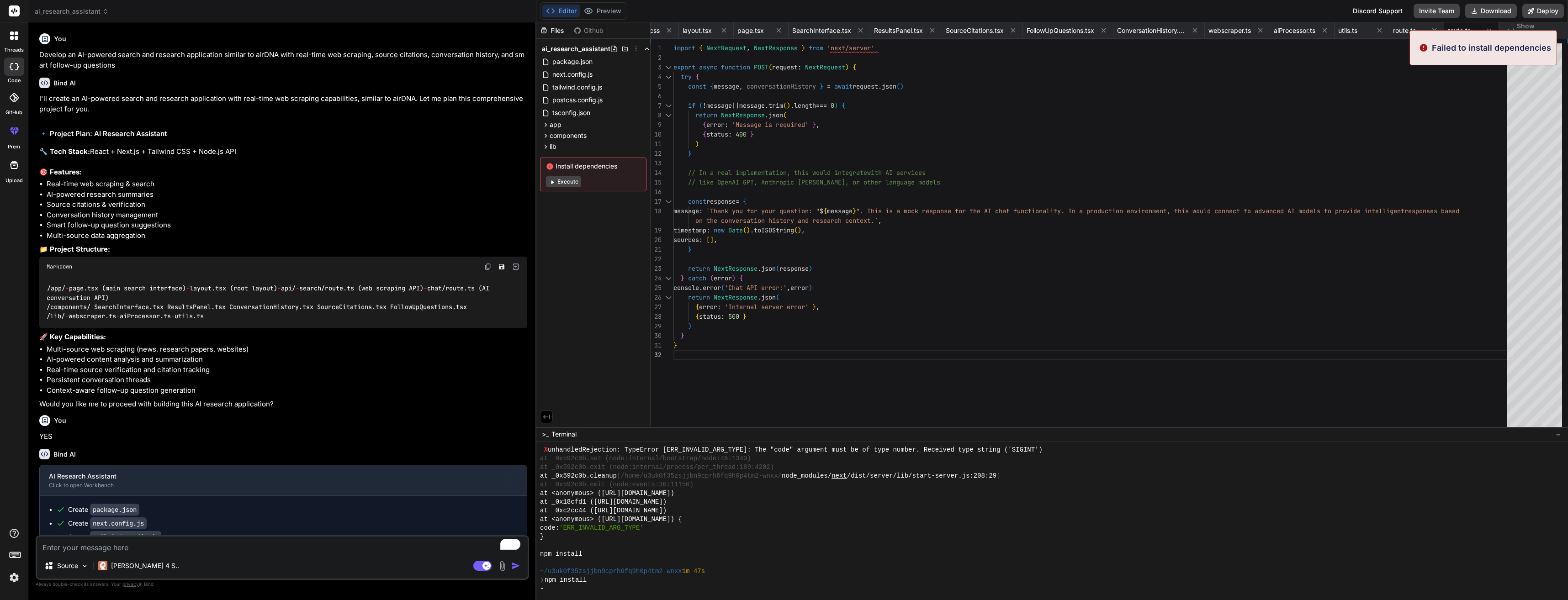
click at [574, 181] on button "Execute" at bounding box center [564, 182] width 35 height 11
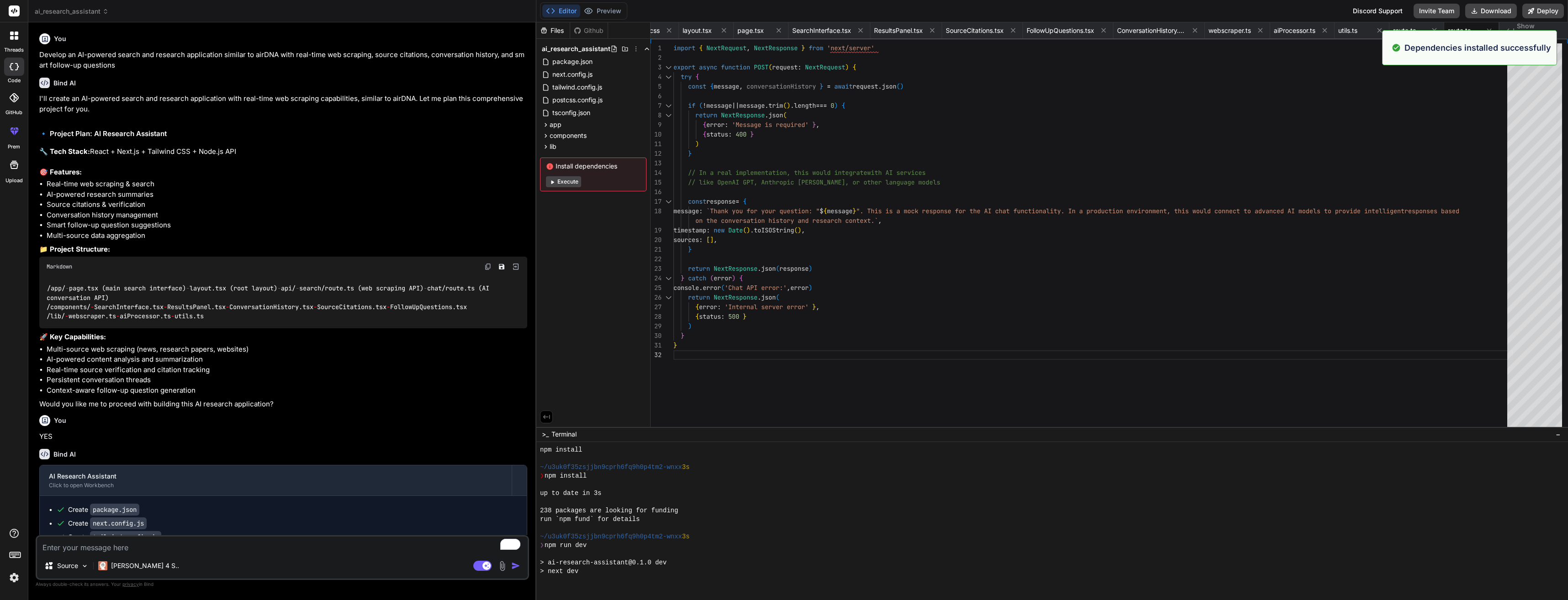
scroll to position [1181, 0]
click at [615, 12] on button "Preview" at bounding box center [603, 11] width 45 height 13
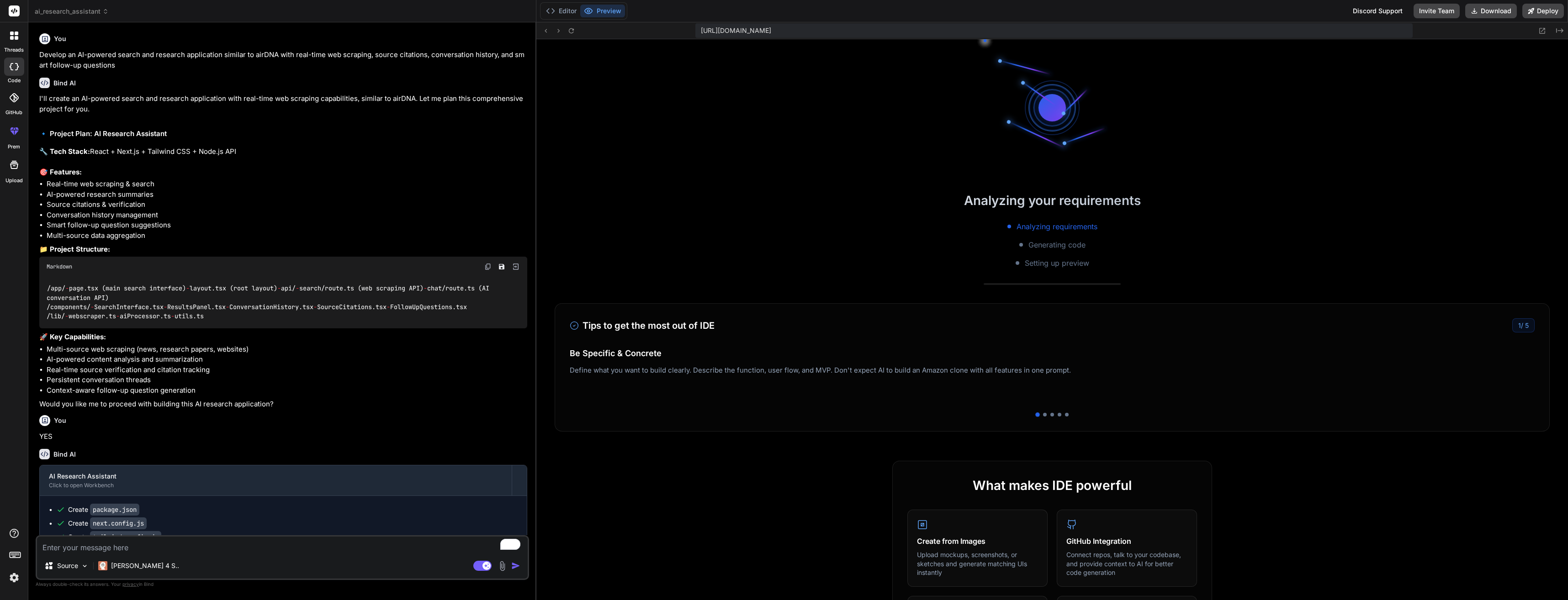
scroll to position [1432, 0]
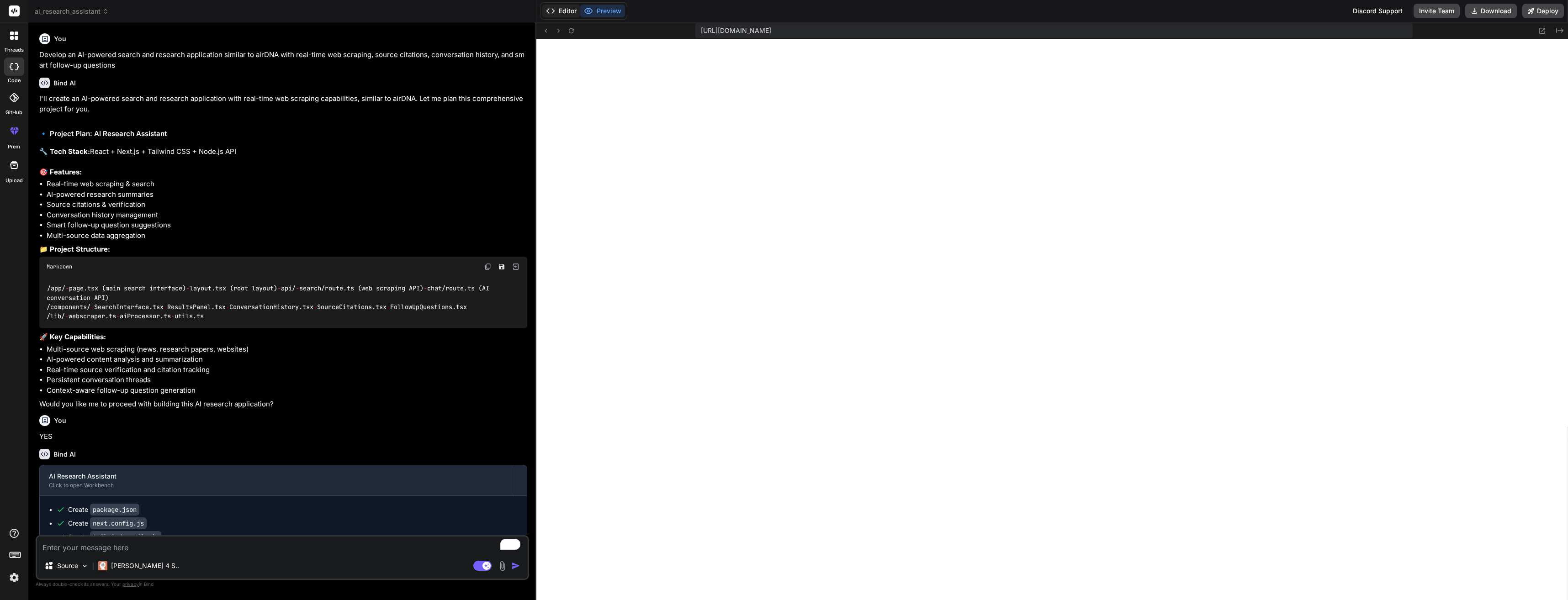
click at [561, 12] on button "Editor" at bounding box center [561, 11] width 38 height 13
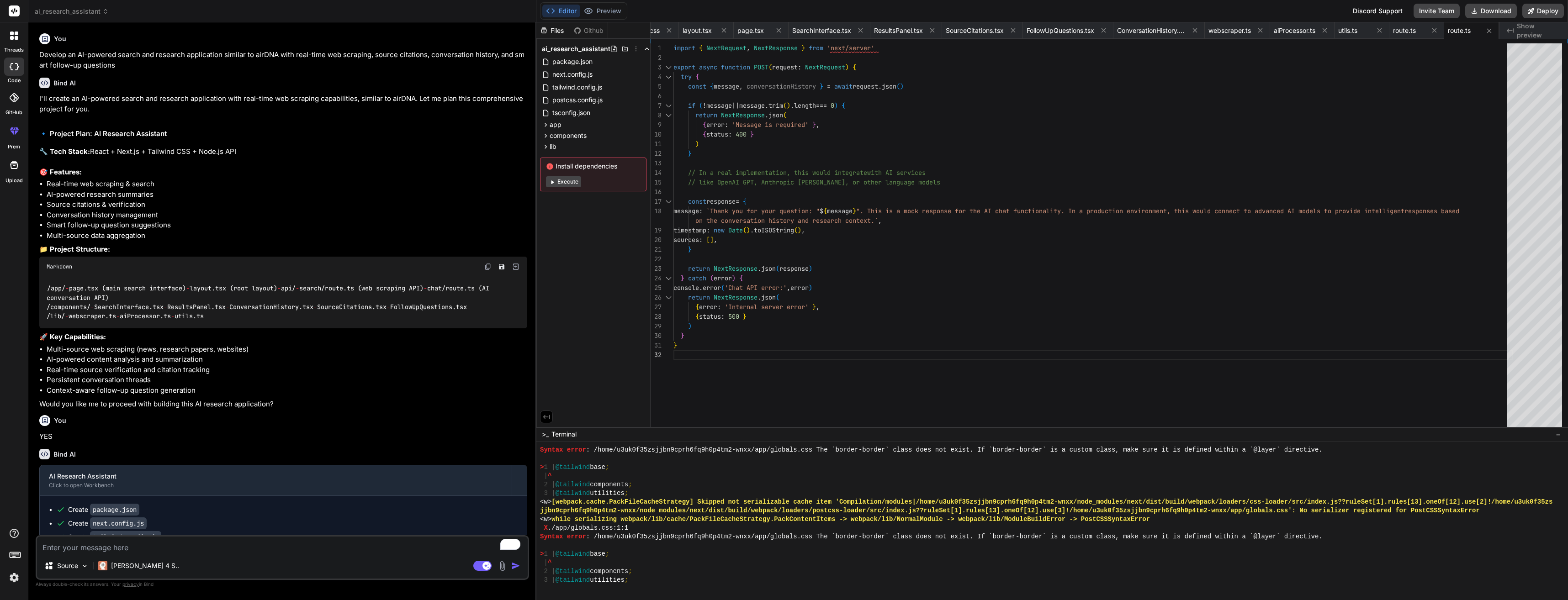
drag, startPoint x: 563, startPoint y: 178, endPoint x: 563, endPoint y: 184, distance: 6.0
click at [563, 184] on button "Execute" at bounding box center [564, 182] width 35 height 11
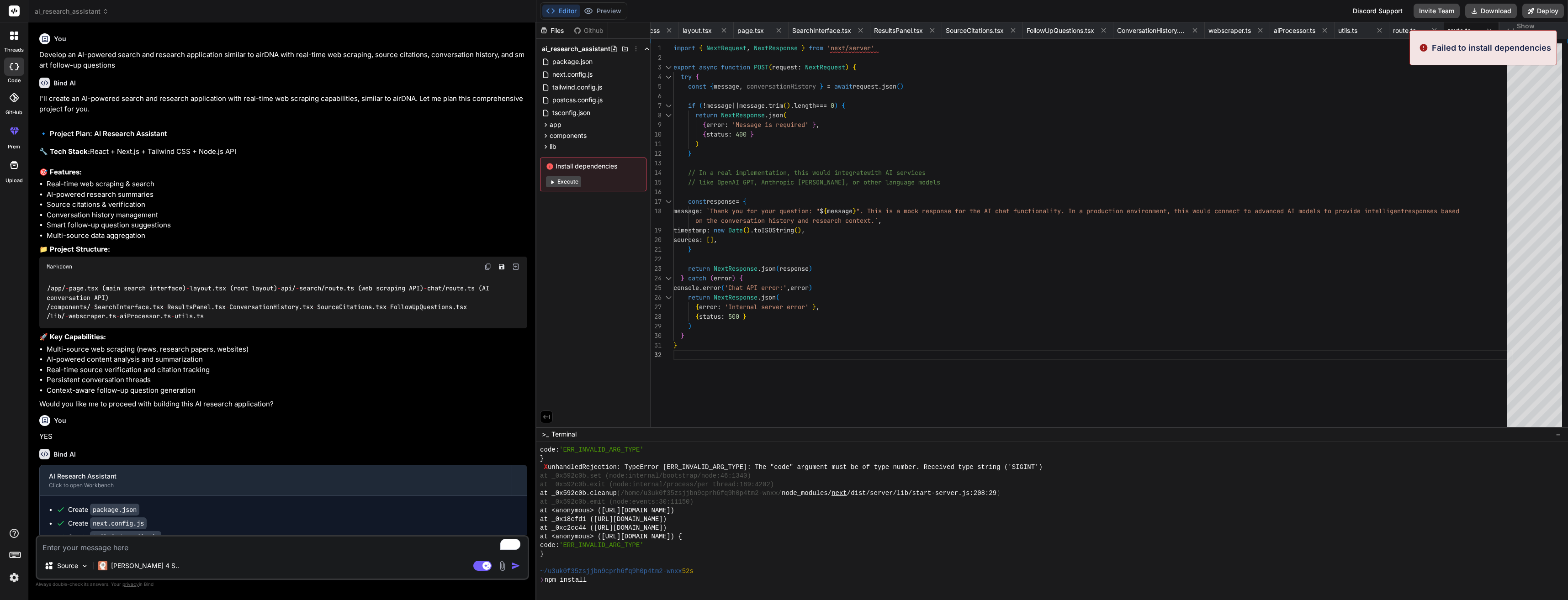
click at [564, 183] on button "Execute" at bounding box center [564, 182] width 35 height 11
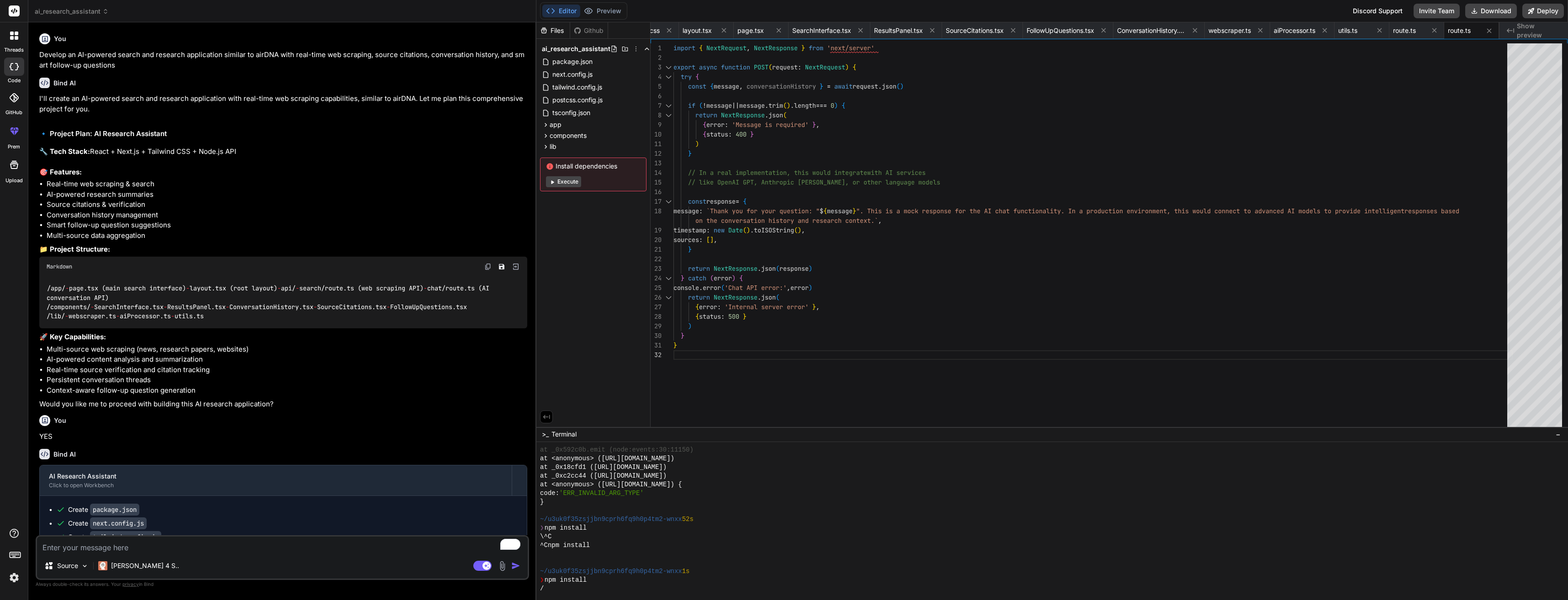
click at [548, 180] on button "Execute" at bounding box center [564, 182] width 35 height 11
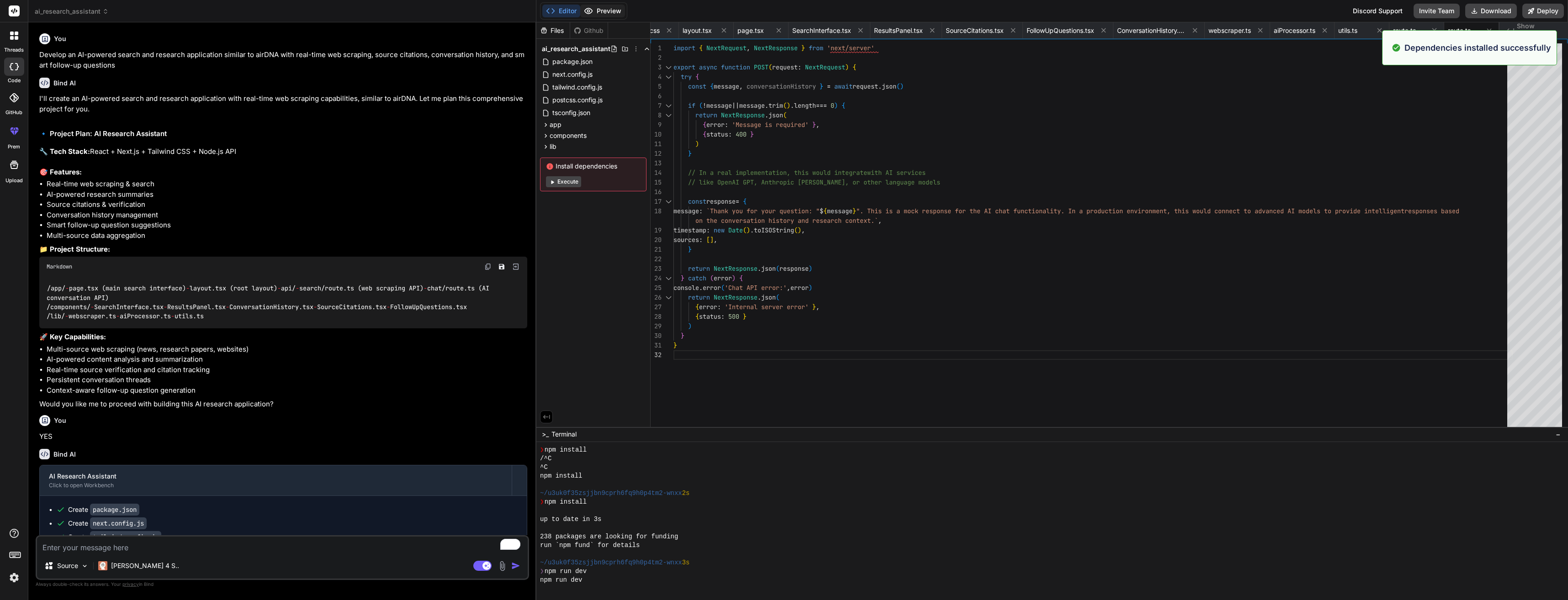
scroll to position [2473, 0]
click at [606, 14] on button "Preview" at bounding box center [603, 11] width 45 height 13
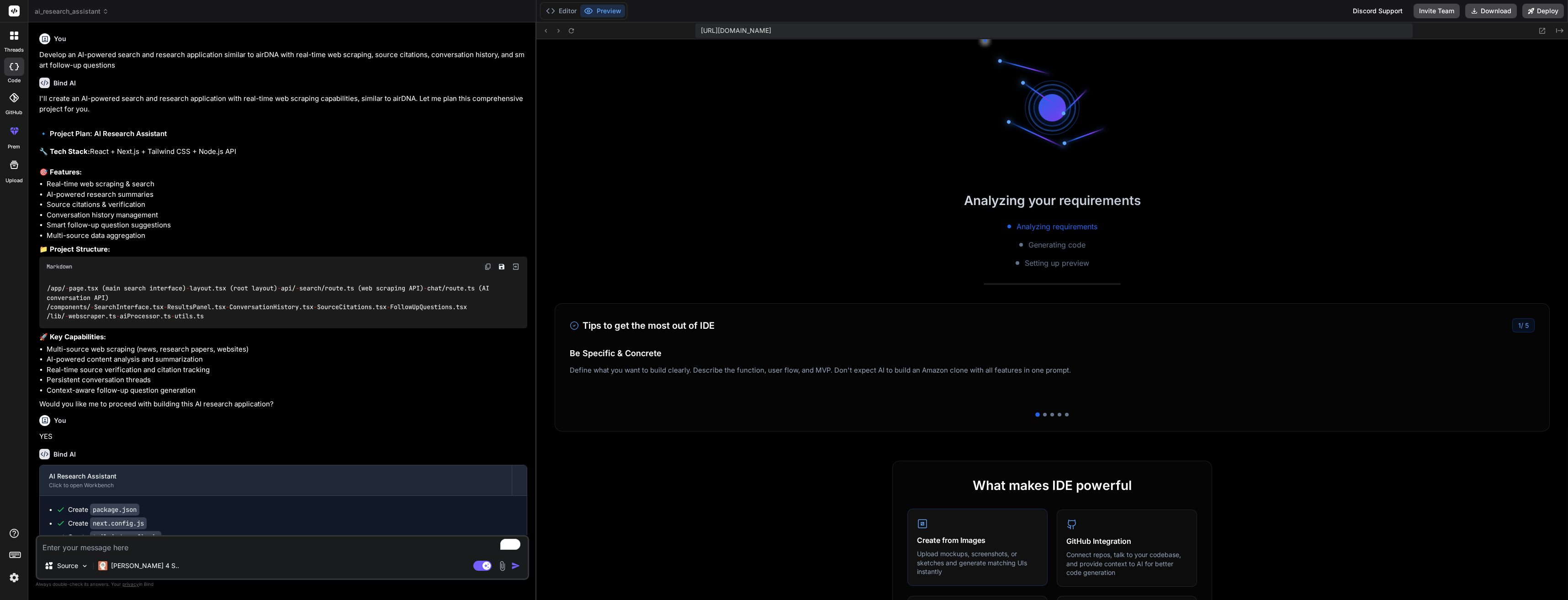
scroll to position [2707, 0]
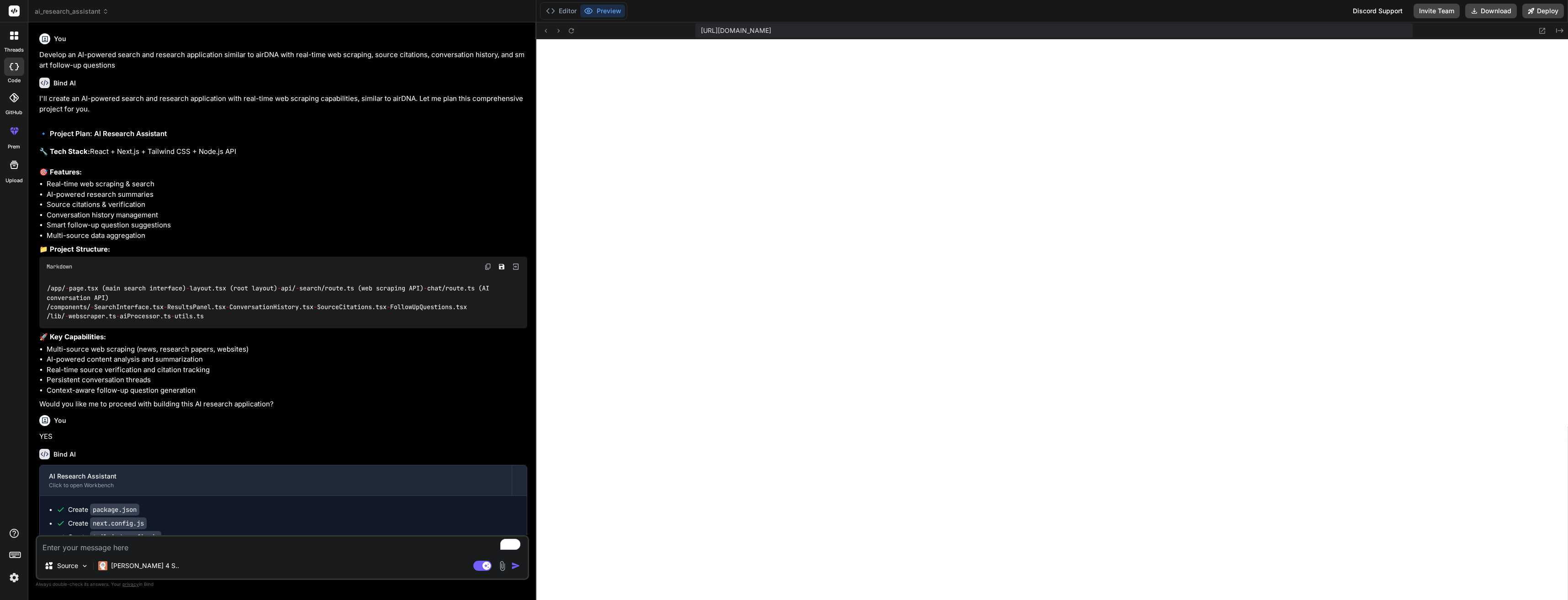
click at [12, 129] on icon at bounding box center [14, 131] width 11 height 11
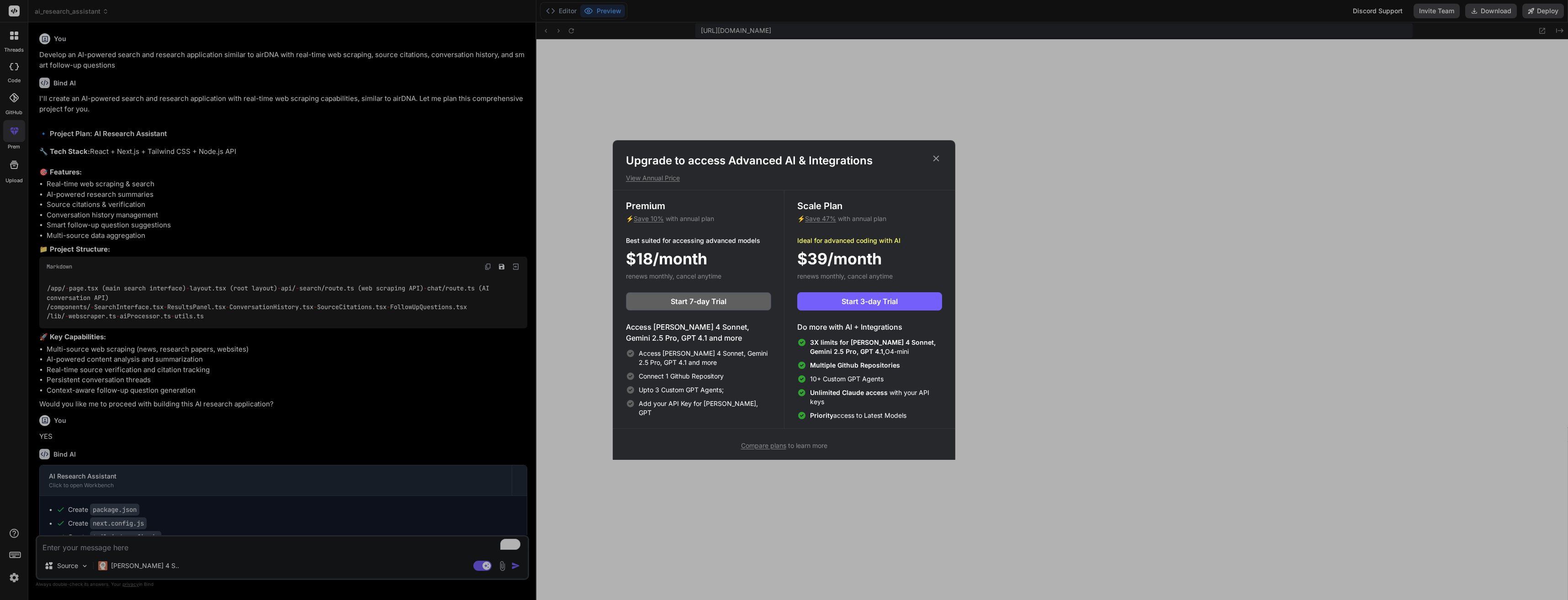
click at [688, 441] on div "Compare plans to learn more" at bounding box center [783, 445] width 341 height 11
click at [9, 34] on div "Upgrade to access Advanced AI & Integrations View Annual Price Premium ⚡ Save 1…" at bounding box center [784, 300] width 1568 height 600
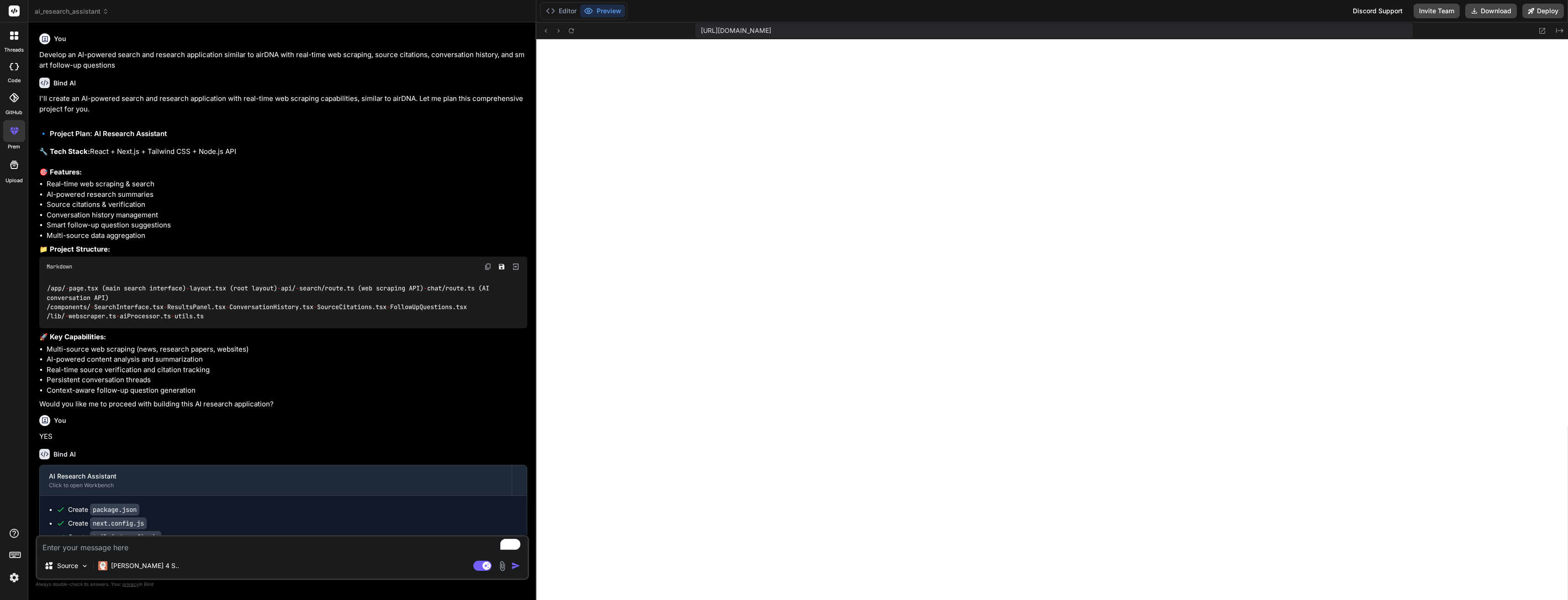
click at [10, 5] on div at bounding box center [14, 11] width 28 height 23
click at [12, 7] on rect at bounding box center [14, 11] width 11 height 11
drag, startPoint x: 18, startPoint y: 61, endPoint x: 16, endPoint y: 79, distance: 18.1
click at [18, 62] on div at bounding box center [14, 67] width 20 height 18
click at [16, 167] on icon at bounding box center [14, 165] width 11 height 11
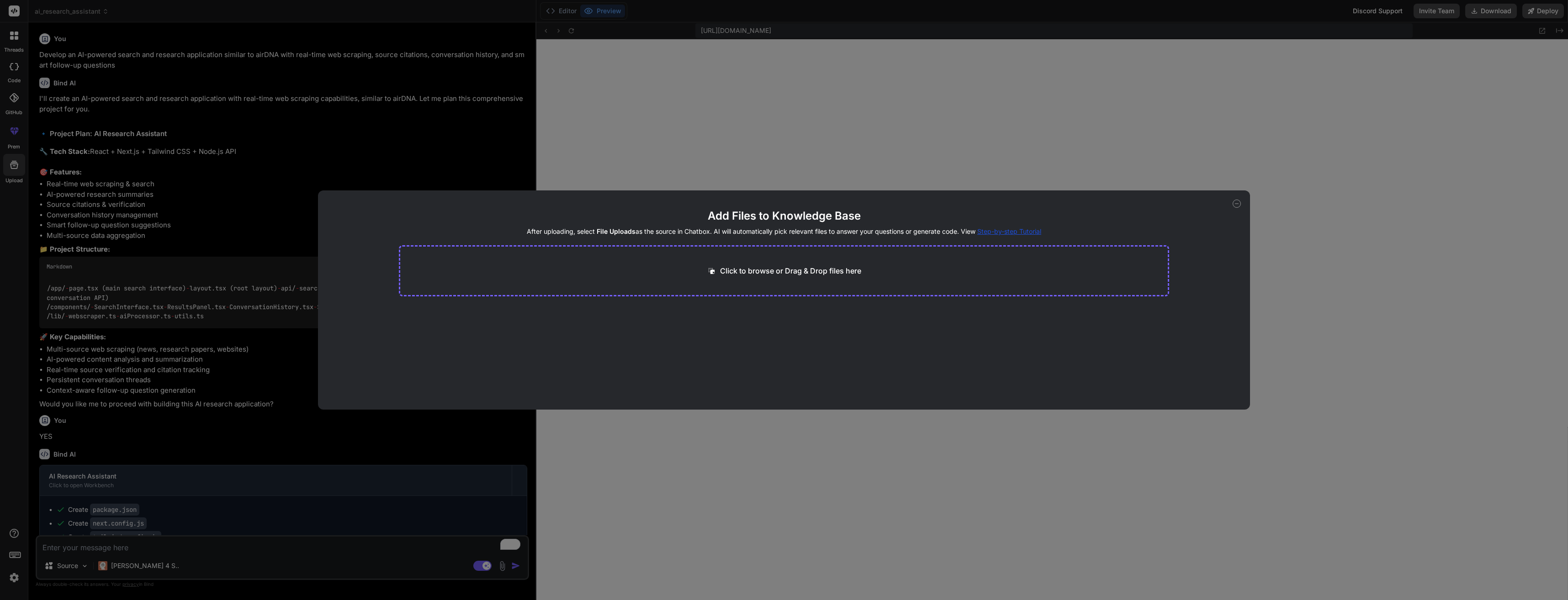
click at [7, 12] on div "Add Files to Knowledge Base After uploading, select File Uploads as the source …" at bounding box center [784, 300] width 1568 height 600
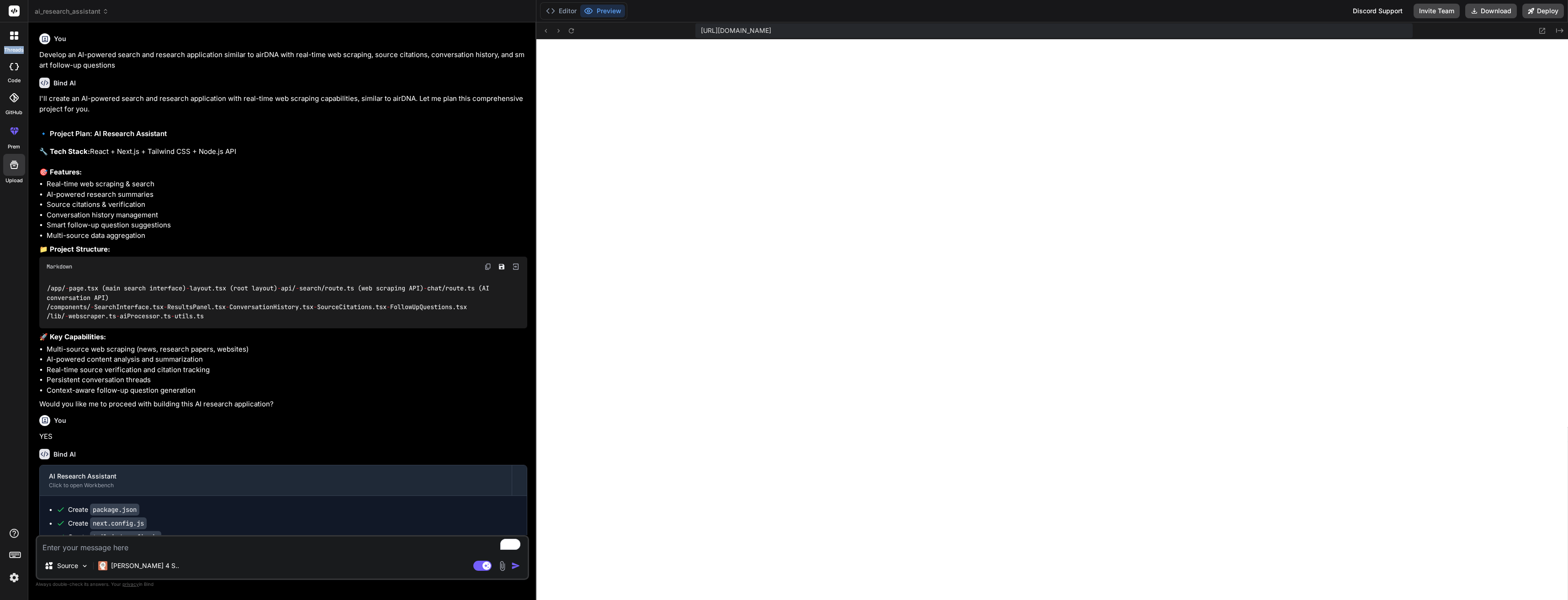
click at [7, 12] on div at bounding box center [14, 11] width 28 height 23
drag, startPoint x: 7, startPoint y: 12, endPoint x: 15, endPoint y: 11, distance: 8.1
click at [14, 11] on icon at bounding box center [14, 11] width 11 height 11
click at [14, 12] on icon at bounding box center [14, 11] width 7 height 5
click at [13, 13] on icon at bounding box center [14, 11] width 11 height 11
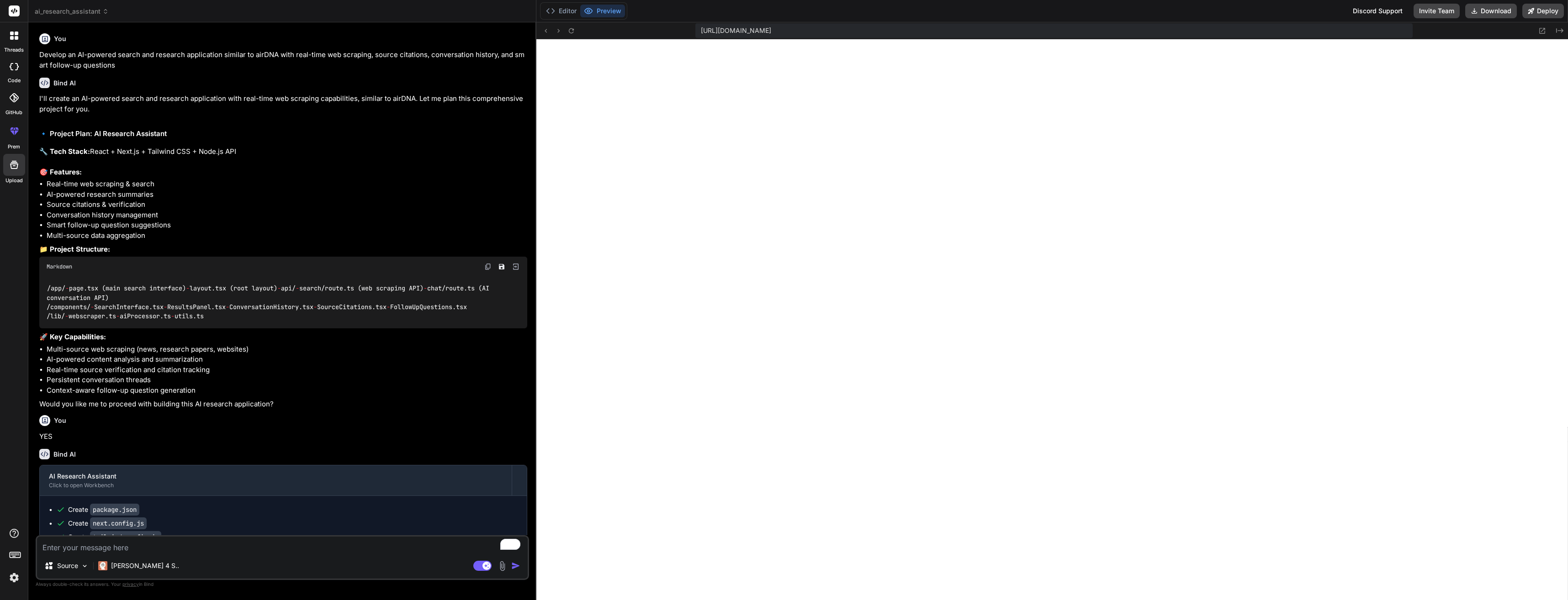
click at [13, 13] on rect at bounding box center [14, 11] width 11 height 11
click at [570, 10] on button "Editor" at bounding box center [561, 11] width 38 height 13
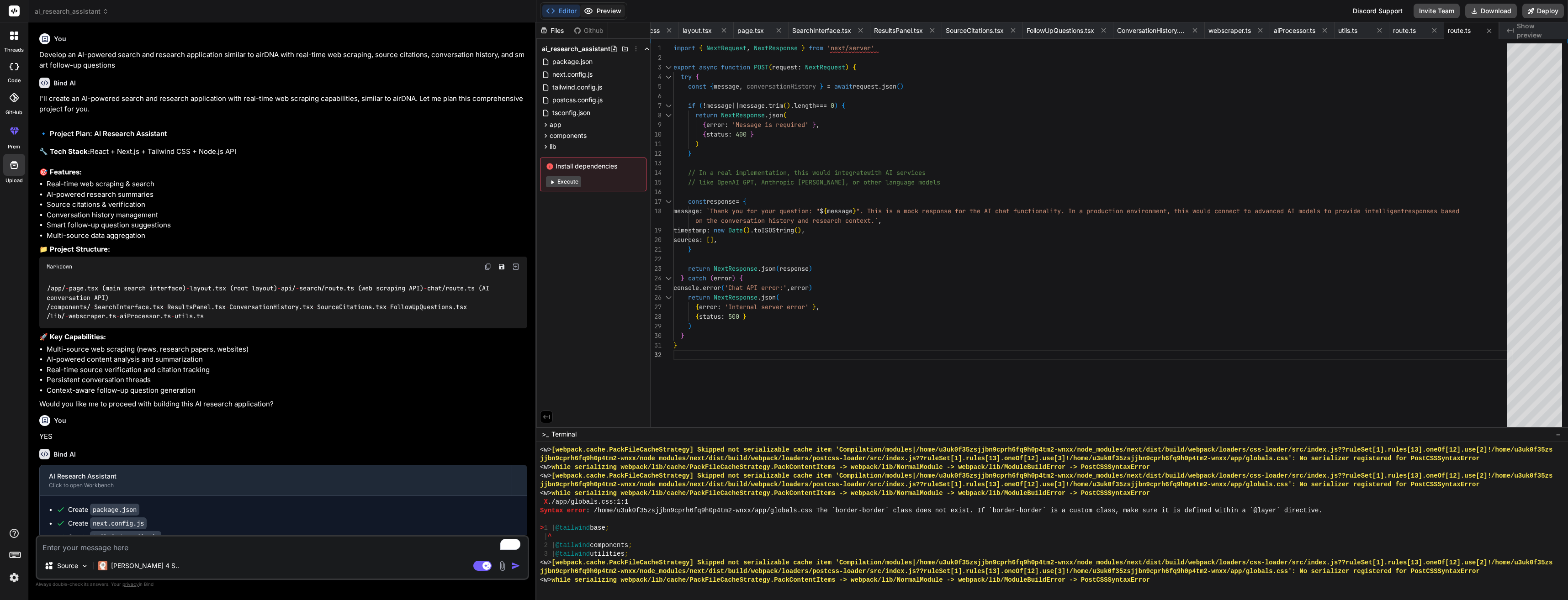
click at [601, 15] on button "Preview" at bounding box center [603, 11] width 45 height 13
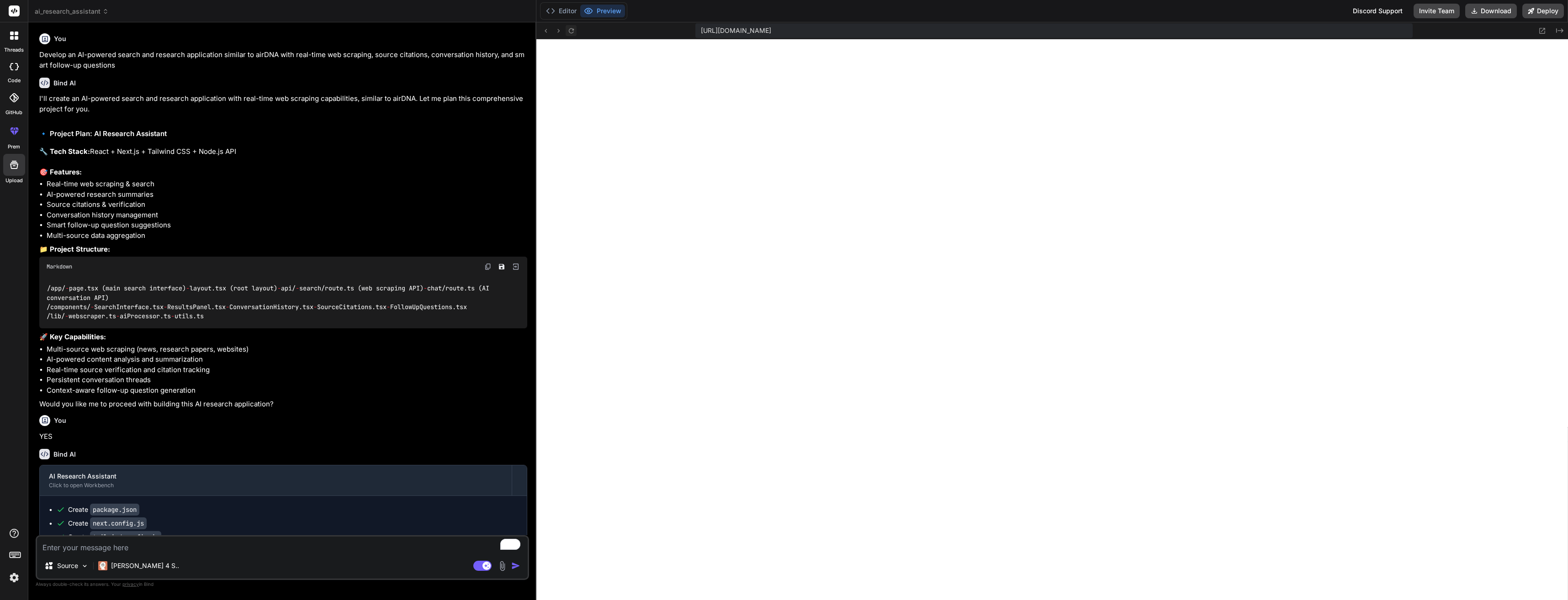
click at [570, 33] on icon at bounding box center [571, 30] width 8 height 8
click at [569, 13] on button "Editor" at bounding box center [561, 11] width 38 height 13
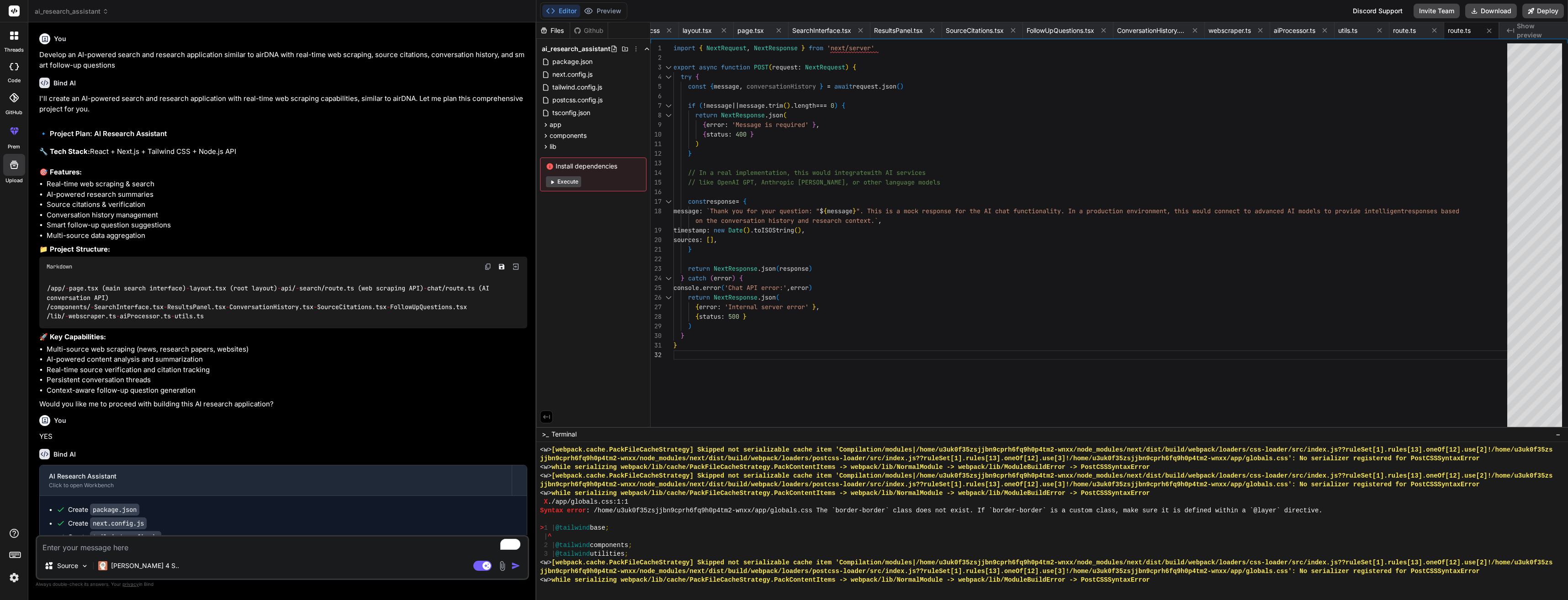
click at [7, 38] on div at bounding box center [15, 36] width 19 height 19
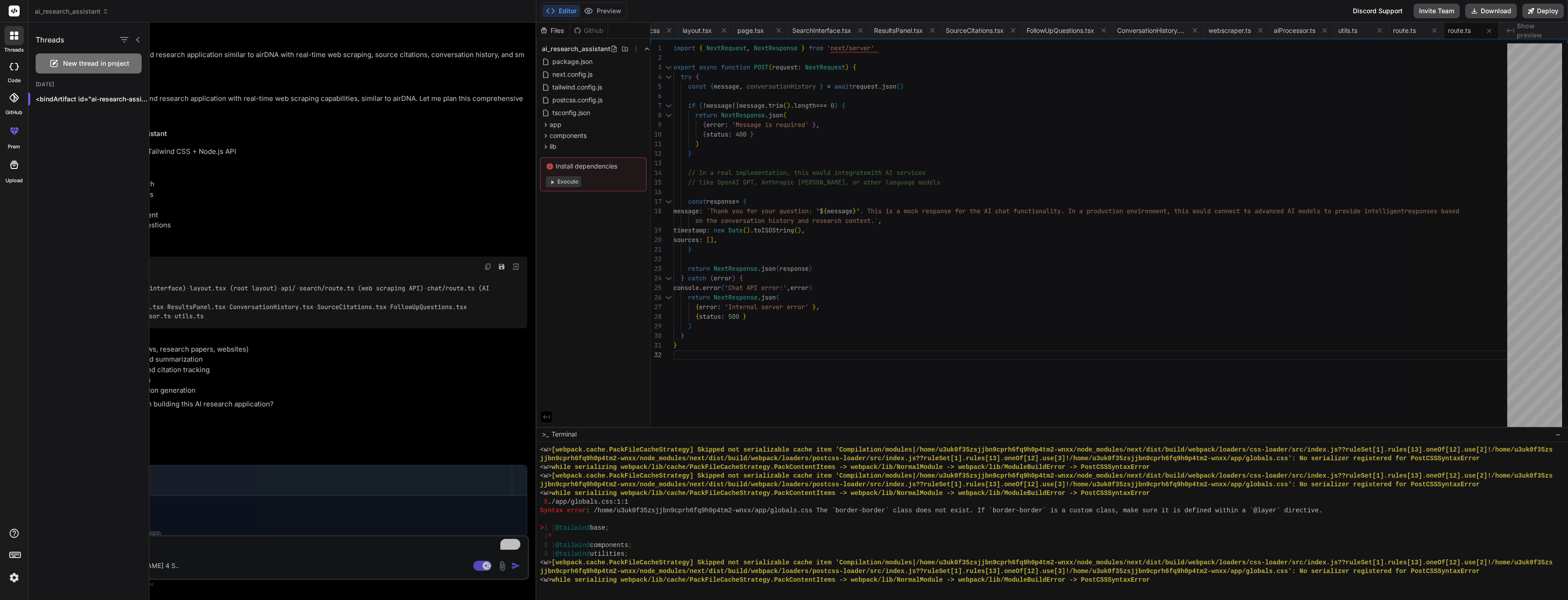
click at [20, 71] on div at bounding box center [14, 67] width 20 height 18
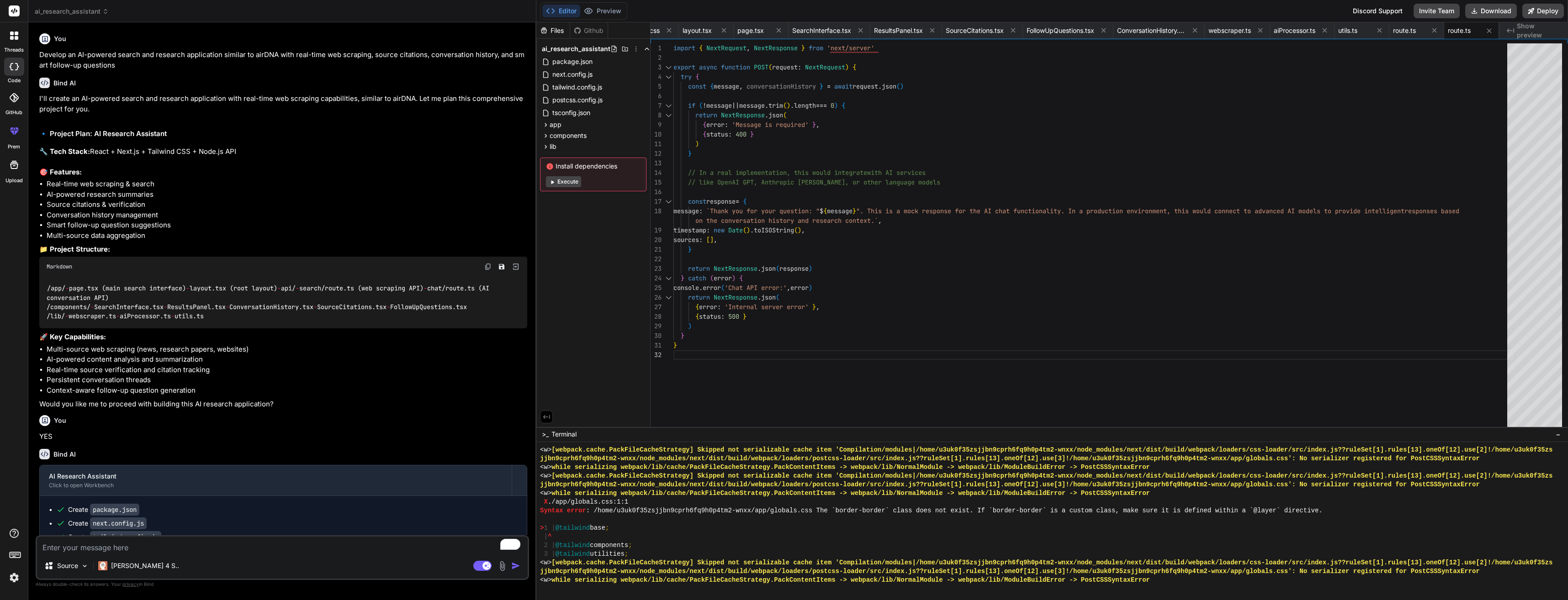
click at [5, 38] on div at bounding box center [15, 36] width 19 height 19
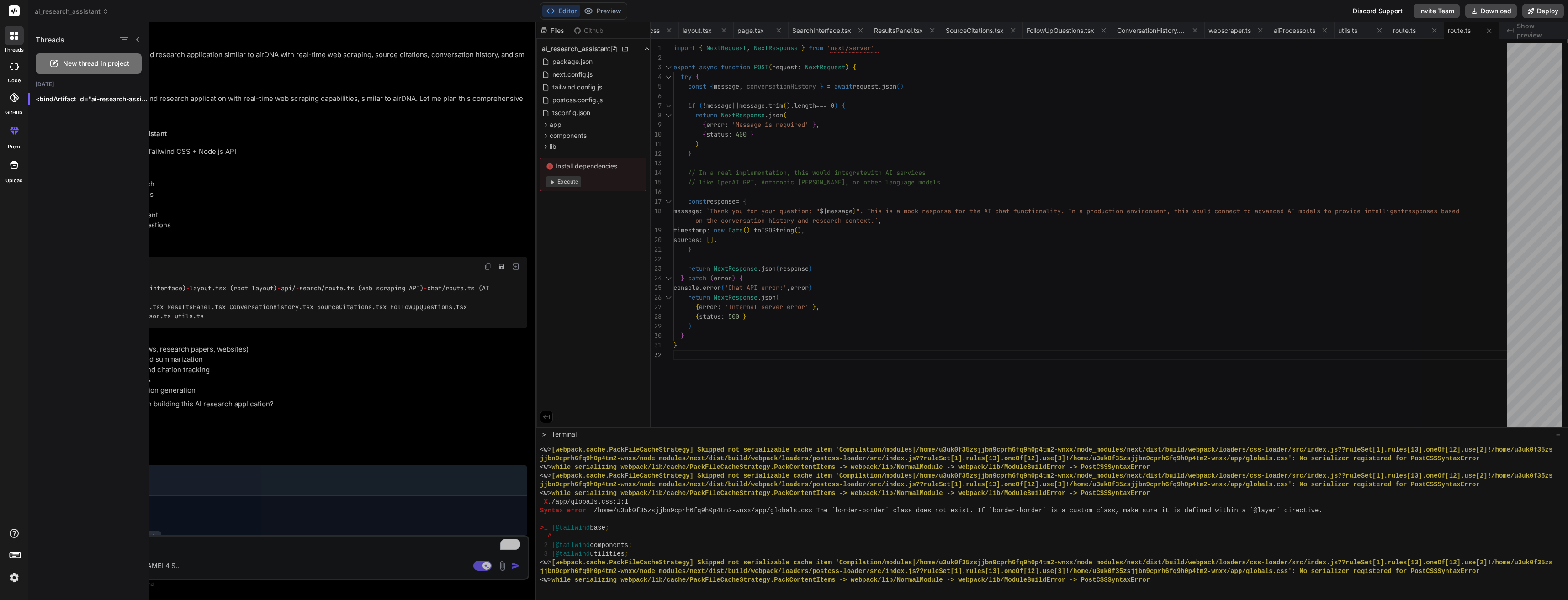
click at [101, 56] on div "New thread in project" at bounding box center [89, 63] width 106 height 20
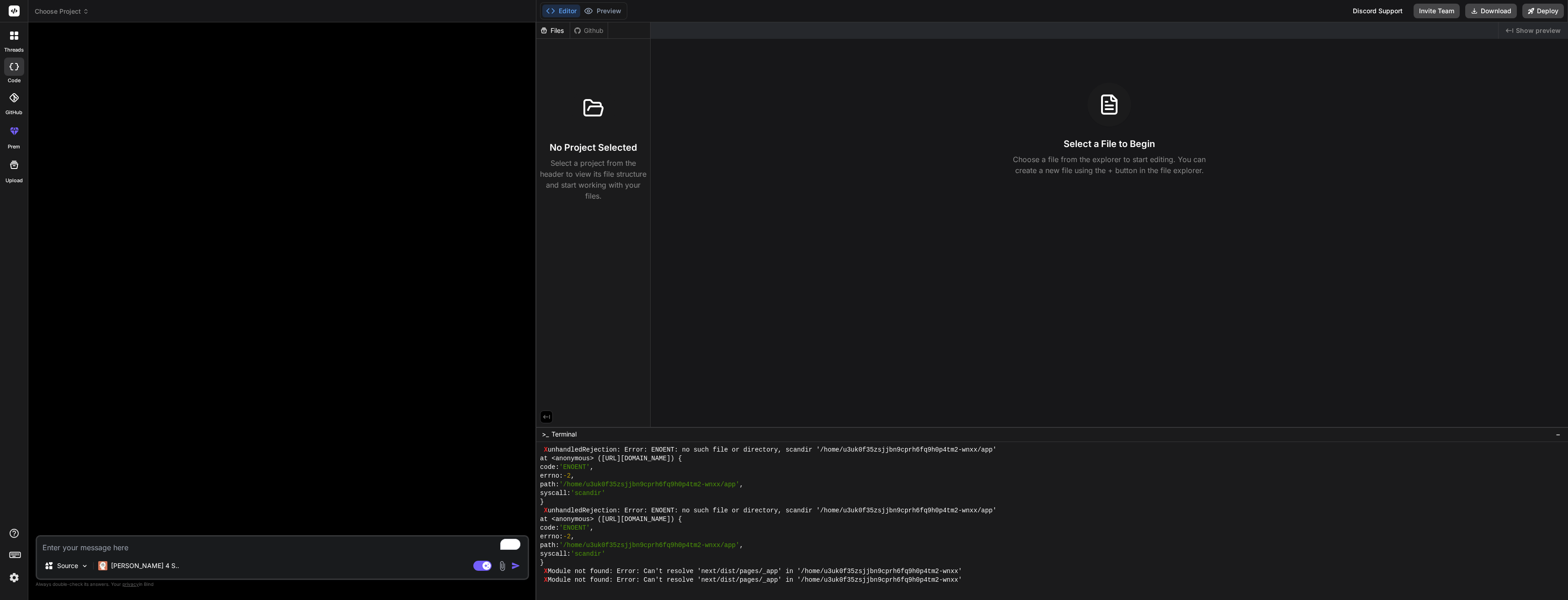
scroll to position [6812, 0]
click at [1110, 105] on icon at bounding box center [1109, 105] width 7 height 0
click at [1118, 145] on h3 "Select a File to Begin" at bounding box center [1109, 144] width 91 height 13
click at [1113, 113] on icon at bounding box center [1109, 105] width 15 height 18
click at [13, 166] on icon at bounding box center [15, 165] width 9 height 9
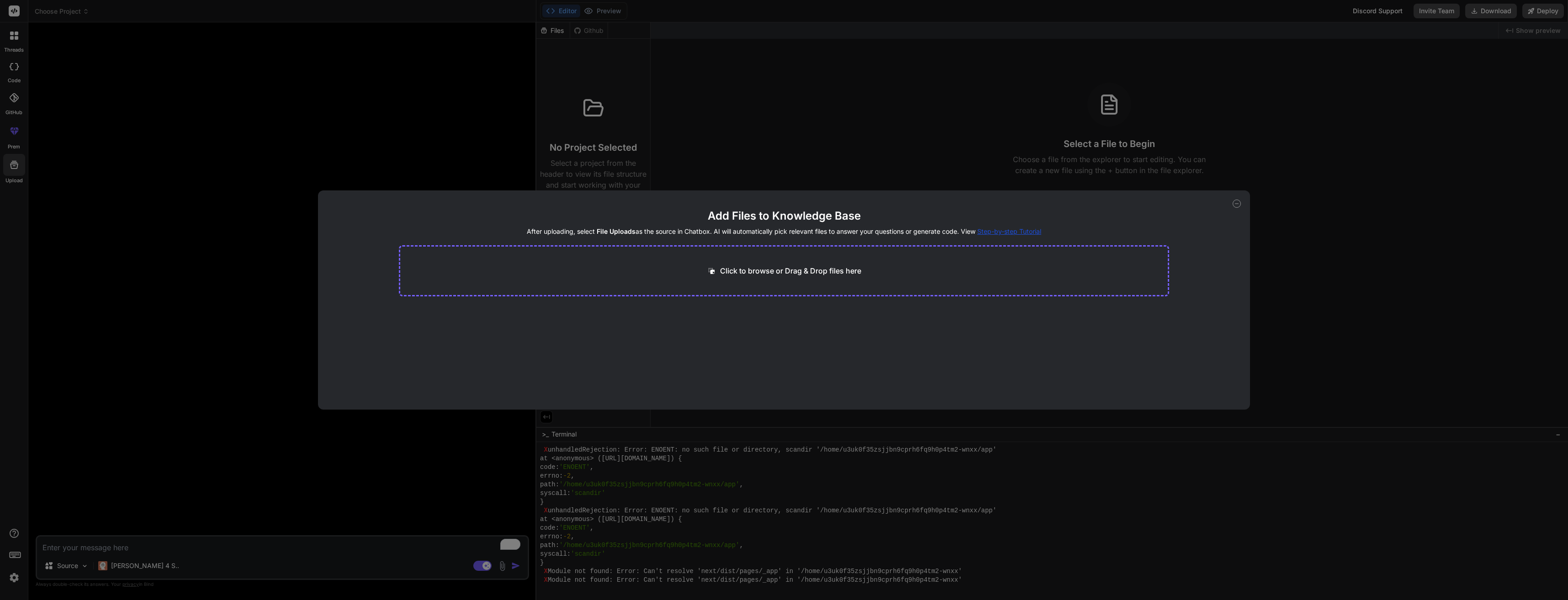
click at [746, 275] on p "Click to browse or Drag & Drop files here" at bounding box center [791, 271] width 141 height 11
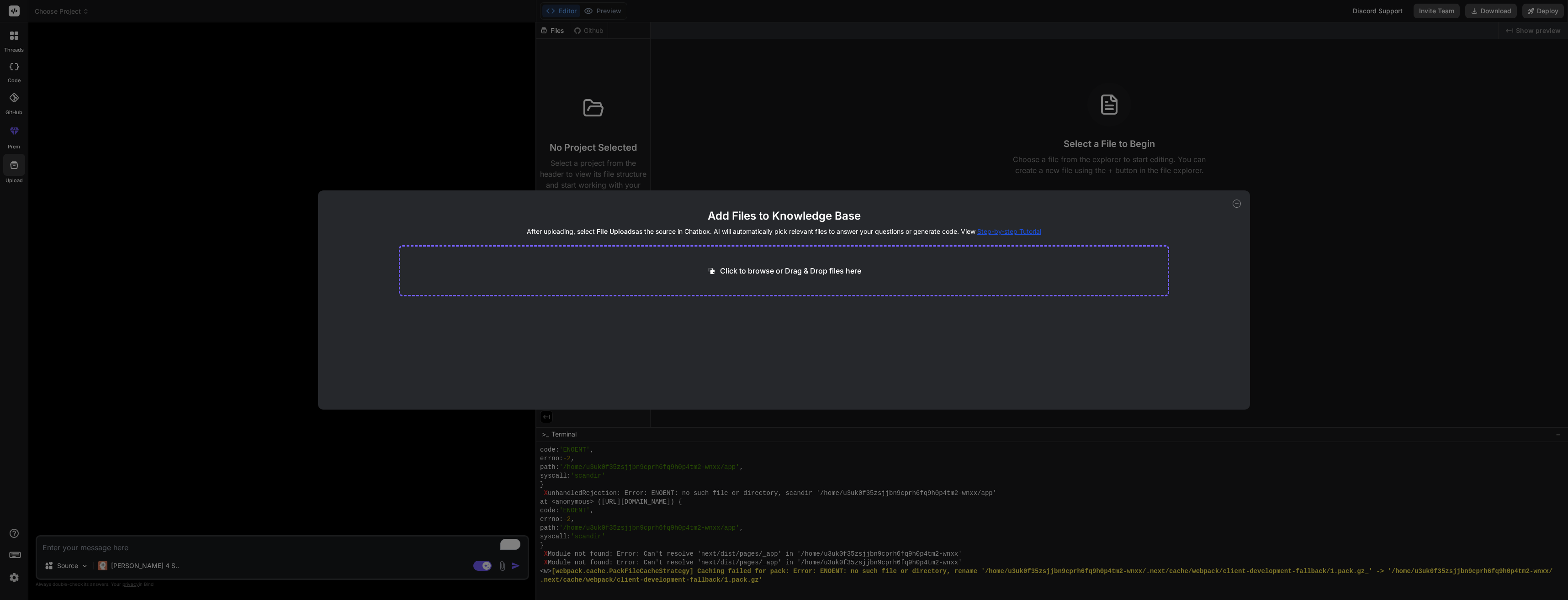
scroll to position [6865, 0]
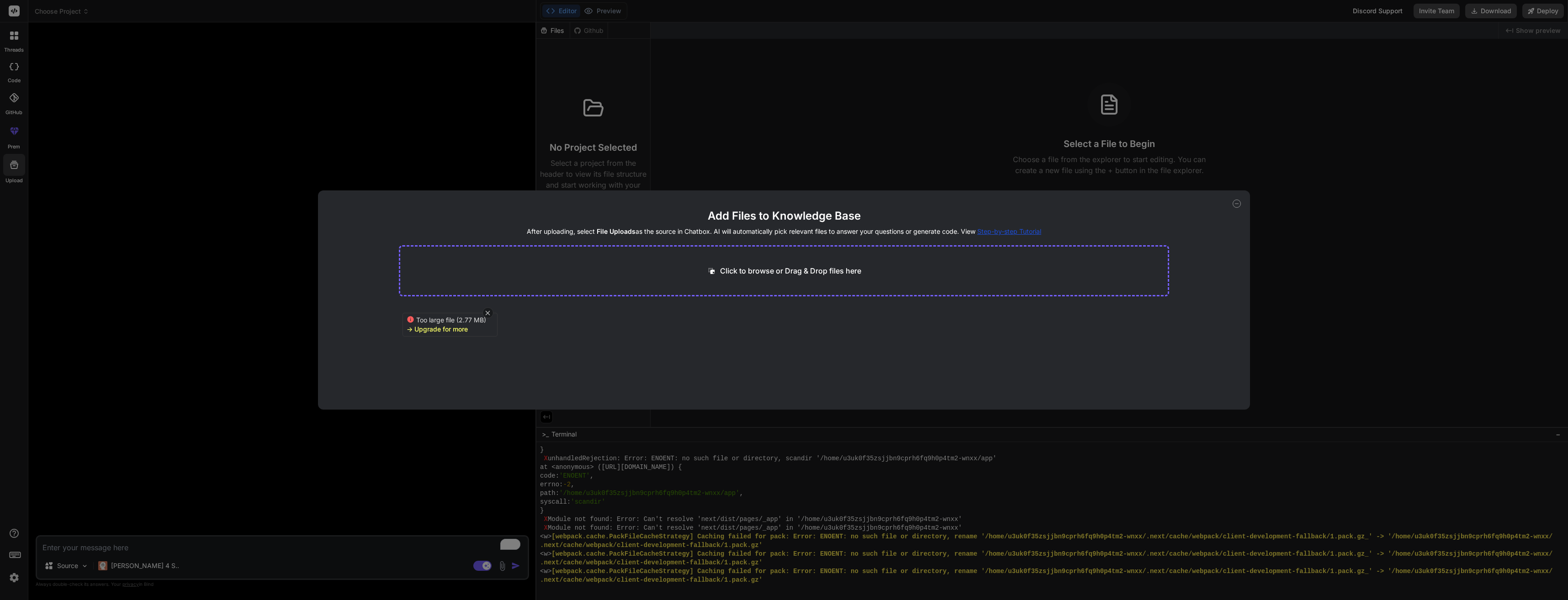
click at [463, 330] on div "-> Upgrade for more" at bounding box center [437, 329] width 61 height 9
click at [485, 313] on icon at bounding box center [488, 313] width 8 height 8
click at [752, 273] on p "Click to browse or Drag & Drop files here" at bounding box center [791, 271] width 141 height 11
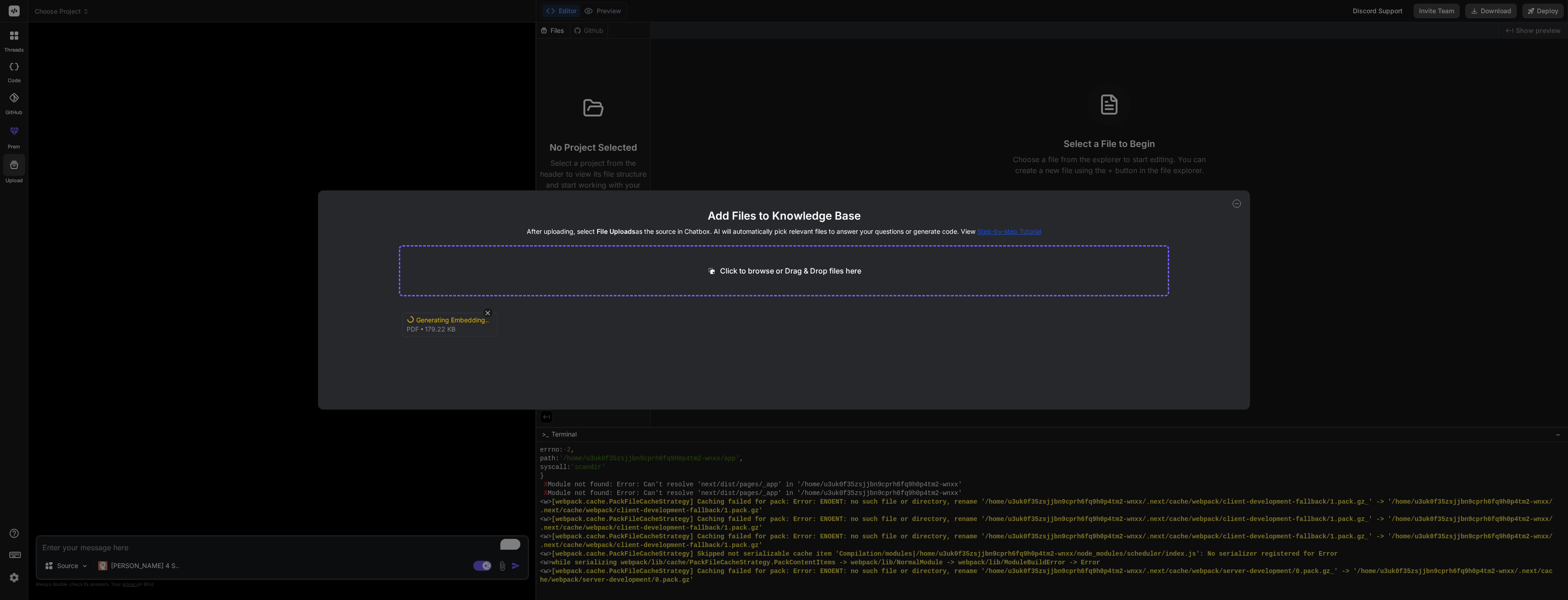
scroll to position [6916, 0]
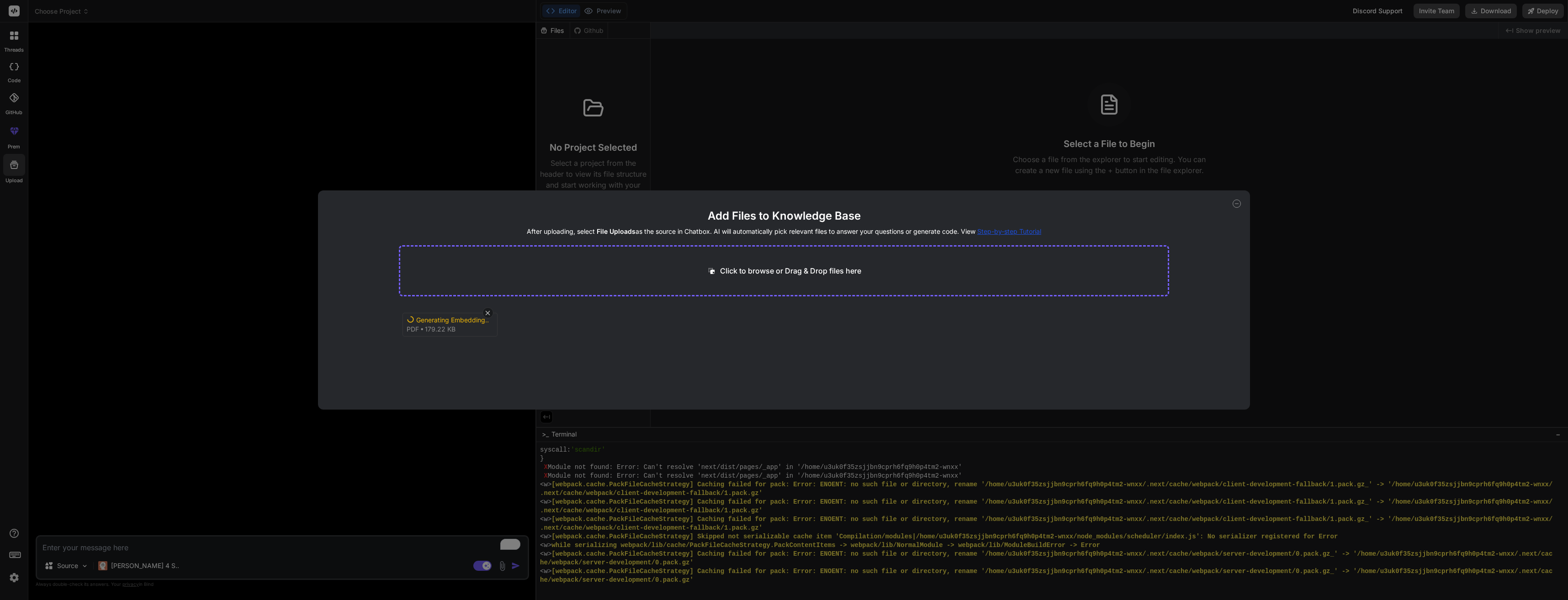
type textarea "x"
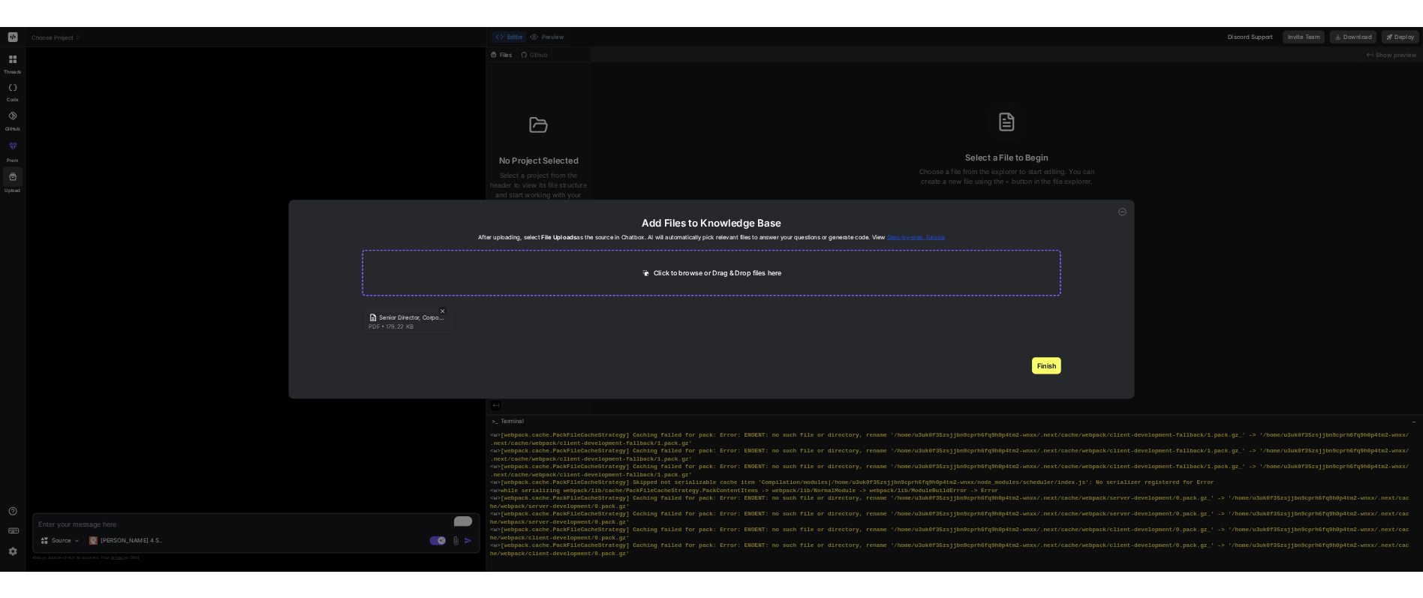
scroll to position [11423, 0]
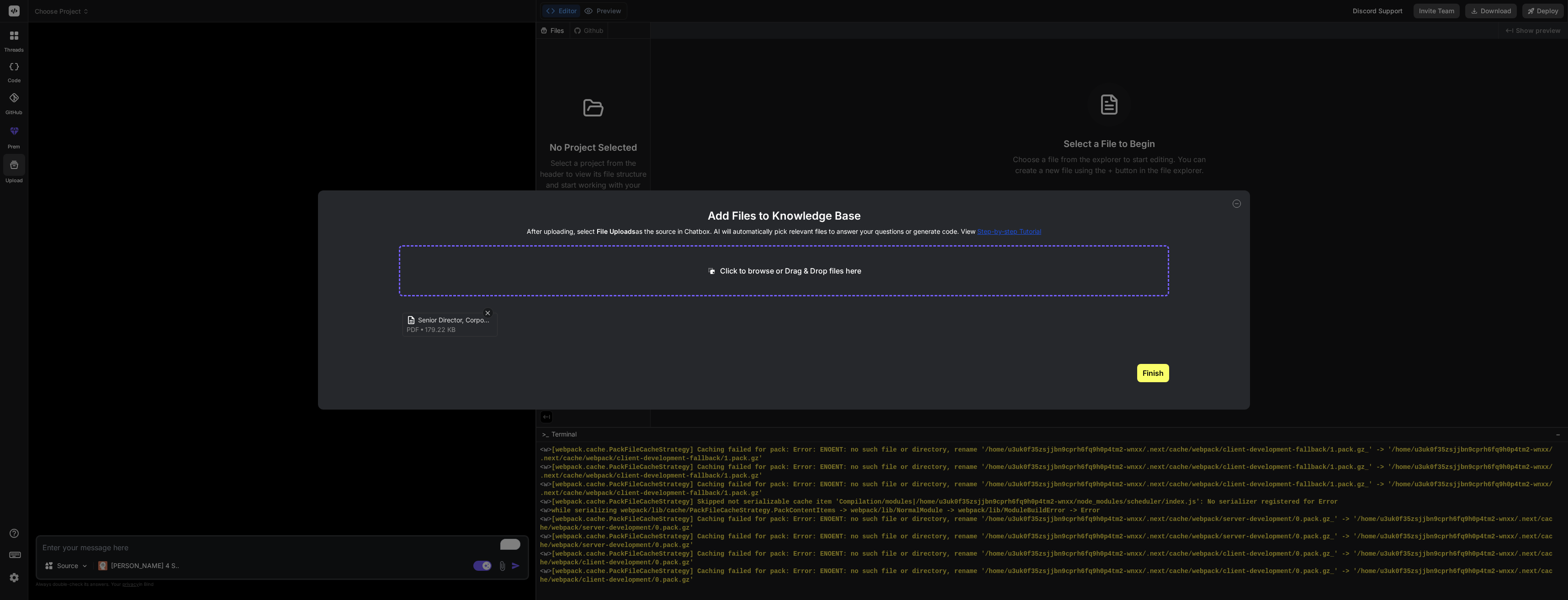
type input "C:\fakepath\1724794966482.jpeg"
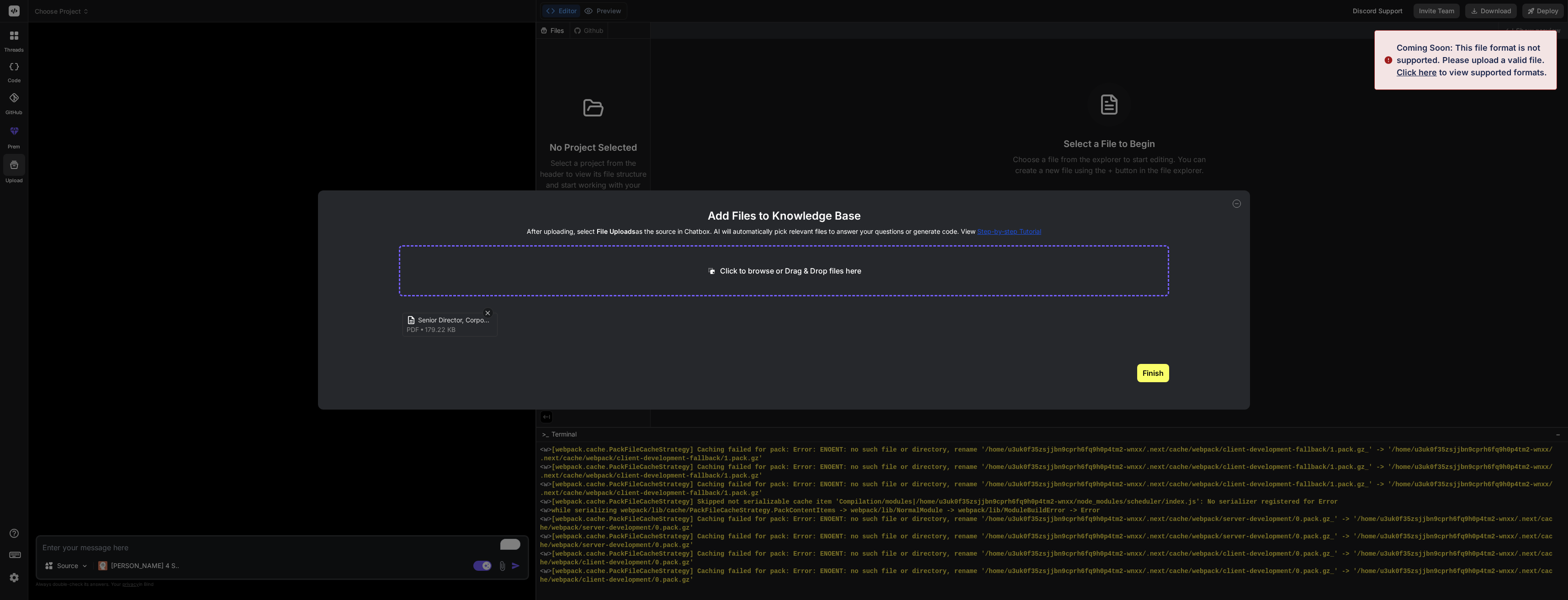
click at [1410, 71] on span "Click here" at bounding box center [1417, 72] width 40 height 10
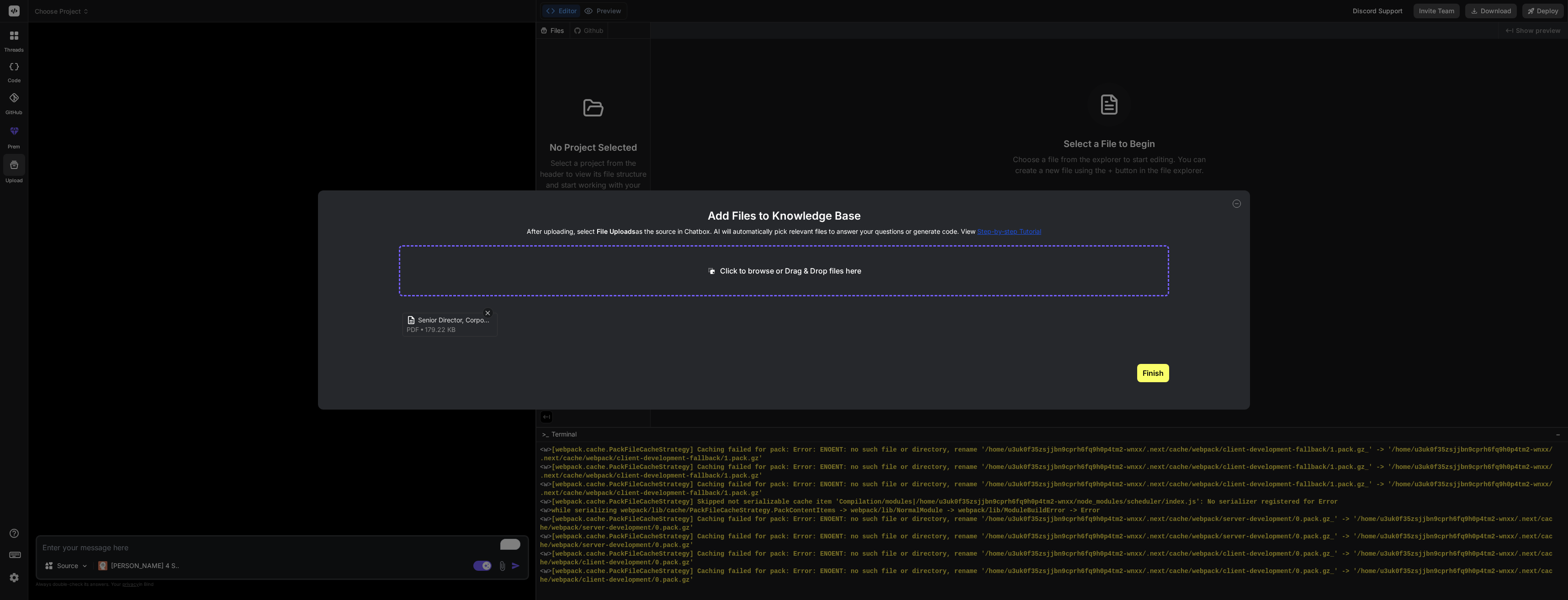
click at [1164, 382] on button "Finish" at bounding box center [1153, 373] width 32 height 18
click at [1233, 200] on div "Add Files to Knowledge Base After uploading, select File Uploads as the source …" at bounding box center [783, 300] width 932 height 219
click at [1157, 175] on div "Add Files to Knowledge Base After uploading, select File Uploads as the source …" at bounding box center [784, 300] width 1568 height 600
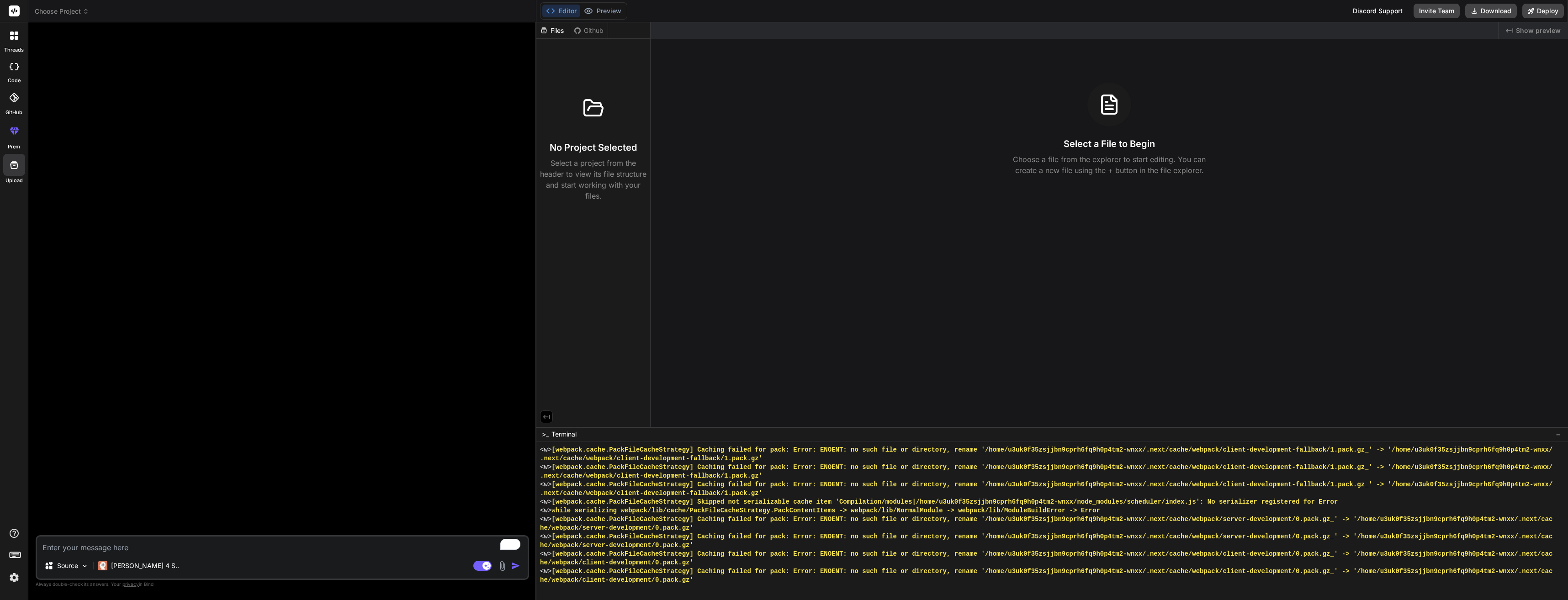
click at [10, 163] on div at bounding box center [14, 165] width 22 height 22
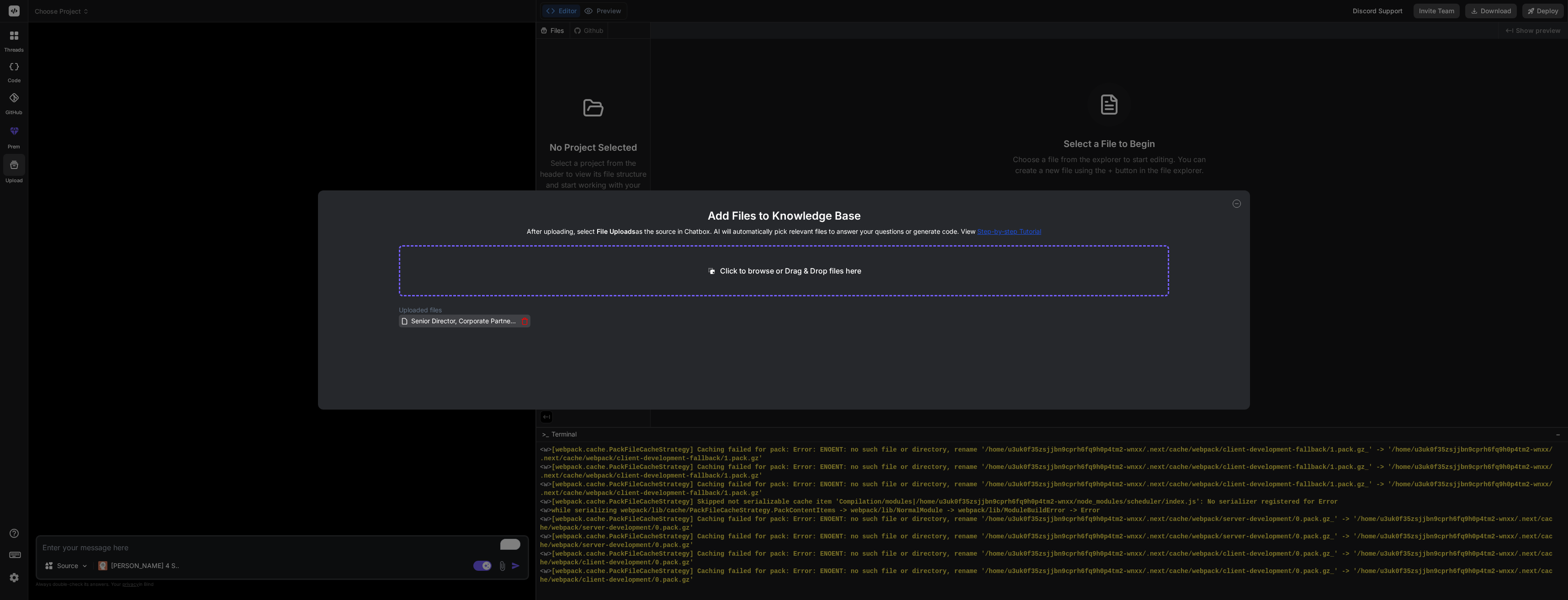
click at [521, 320] on icon at bounding box center [525, 321] width 8 height 8
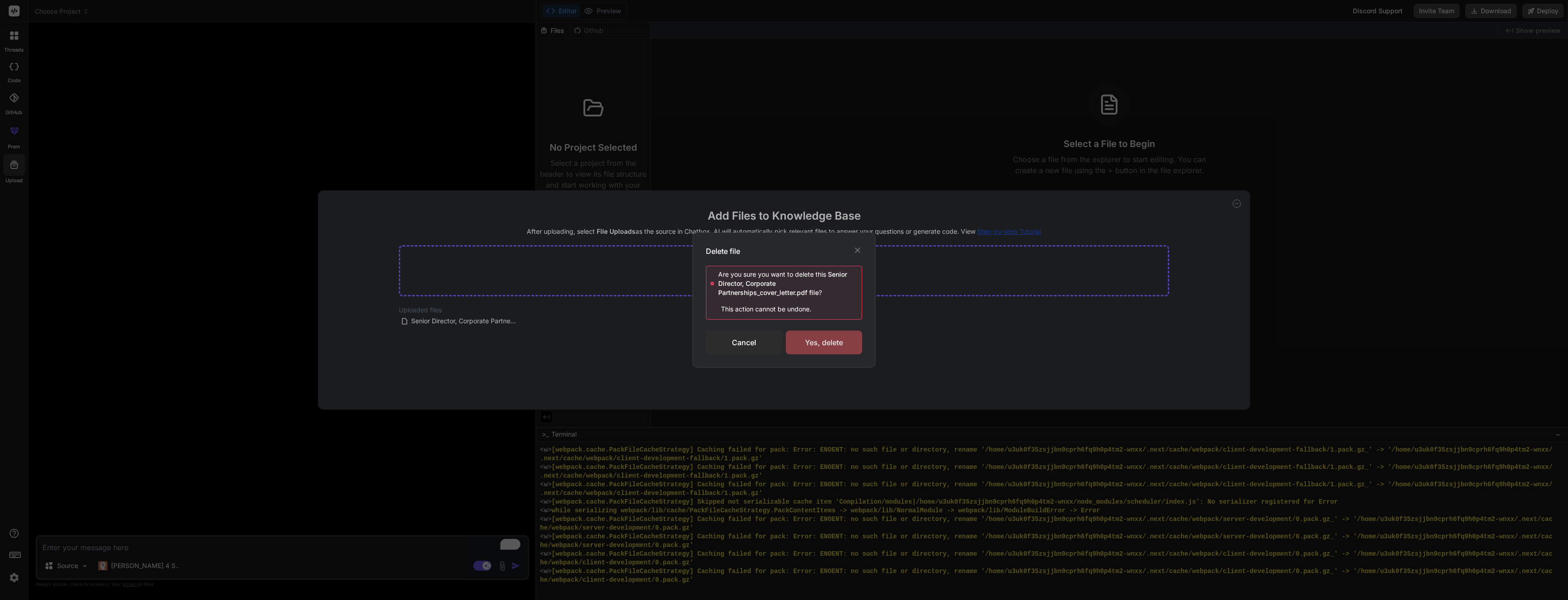
click at [816, 341] on div "Yes, delete" at bounding box center [824, 342] width 76 height 24
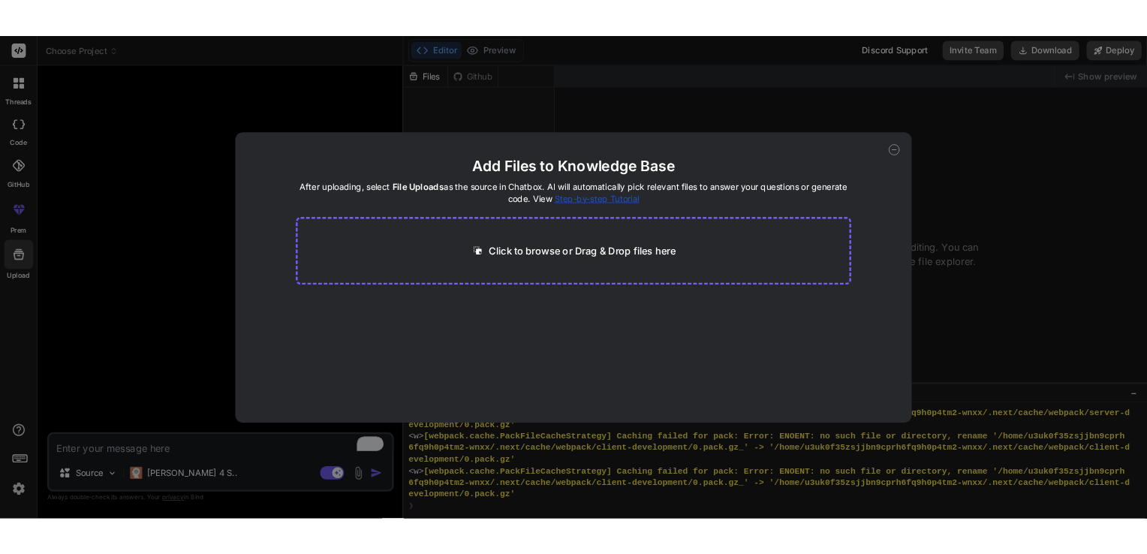
scroll to position [12036, 0]
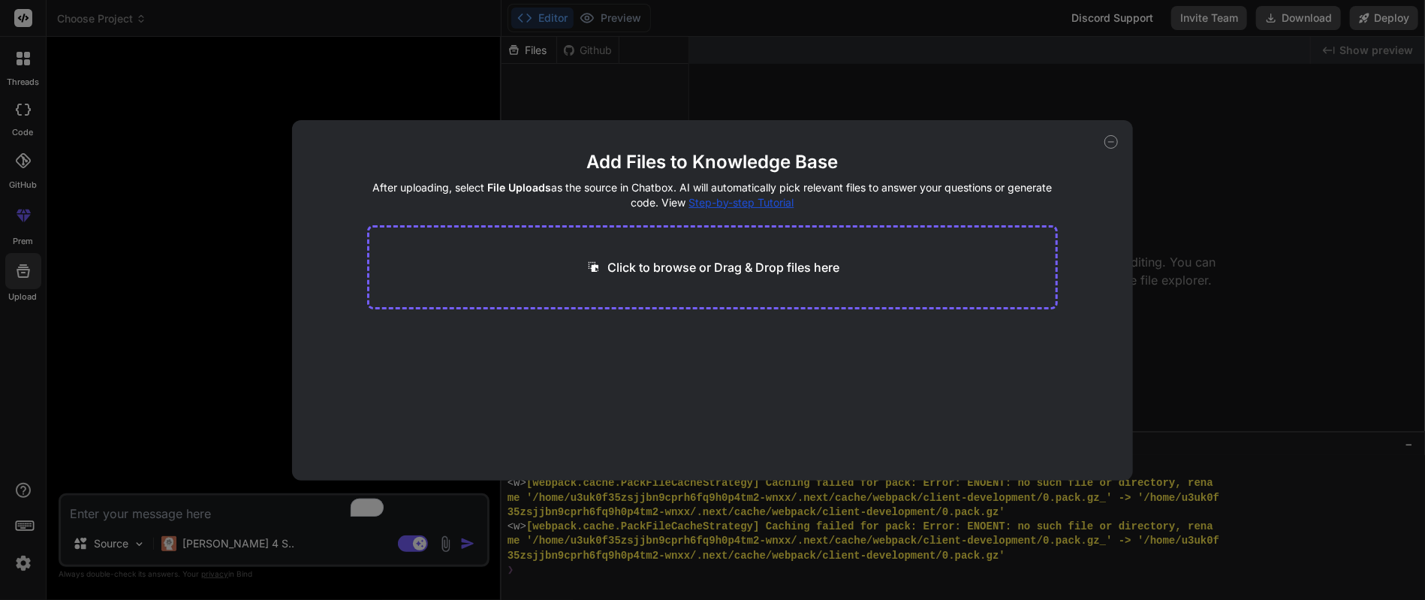
type textarea "x"
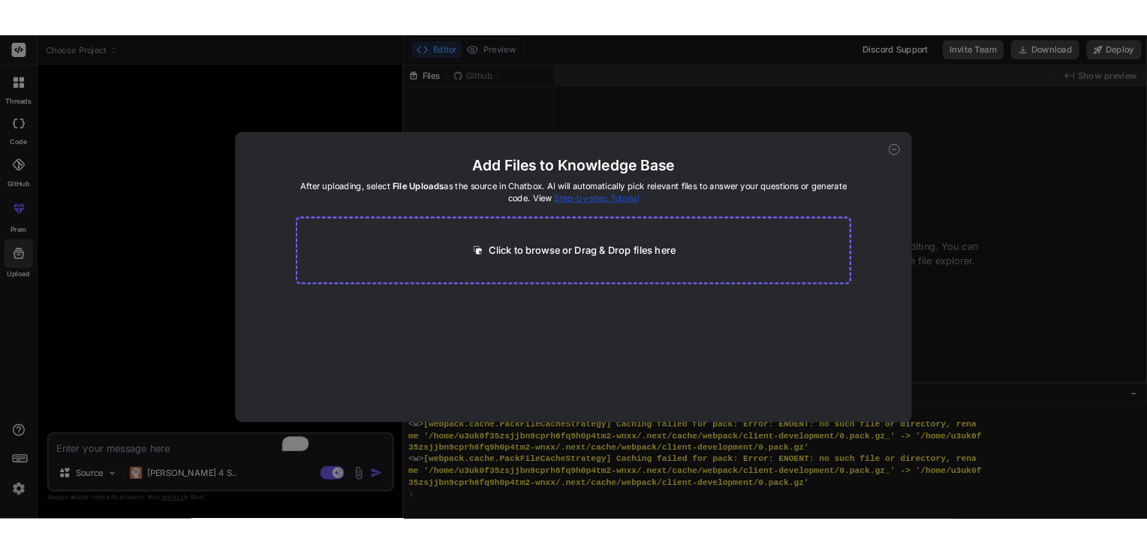
scroll to position [14281, 0]
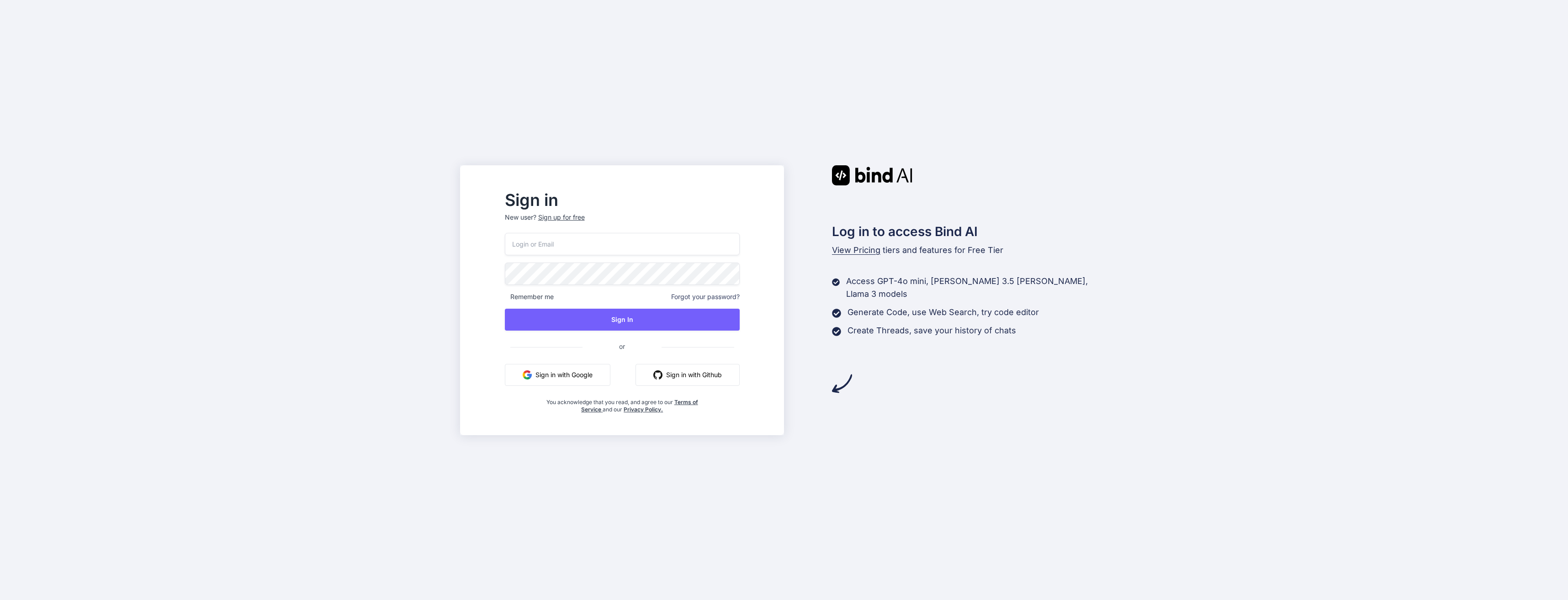
click at [603, 377] on button "Sign in with Google" at bounding box center [557, 375] width 105 height 22
